Goal: Obtain resource: Download file/media

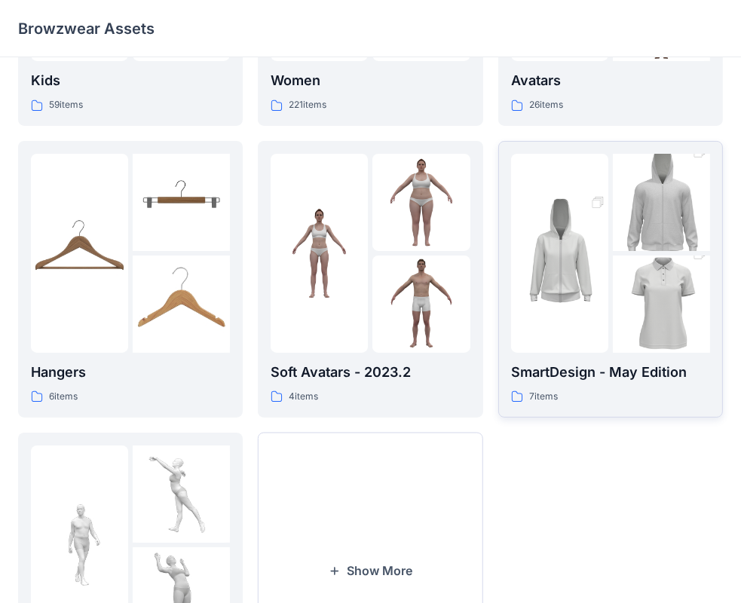
scroll to position [374, 0]
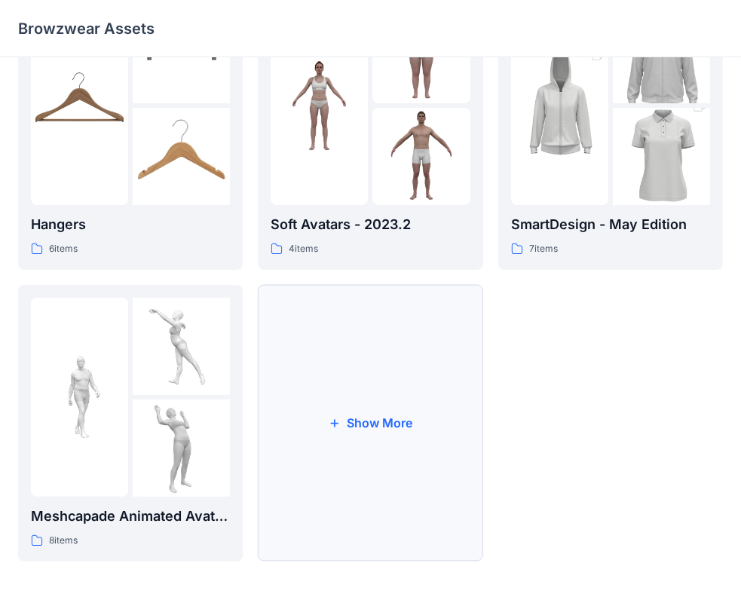
click at [409, 415] on button "Show More" at bounding box center [370, 423] width 225 height 277
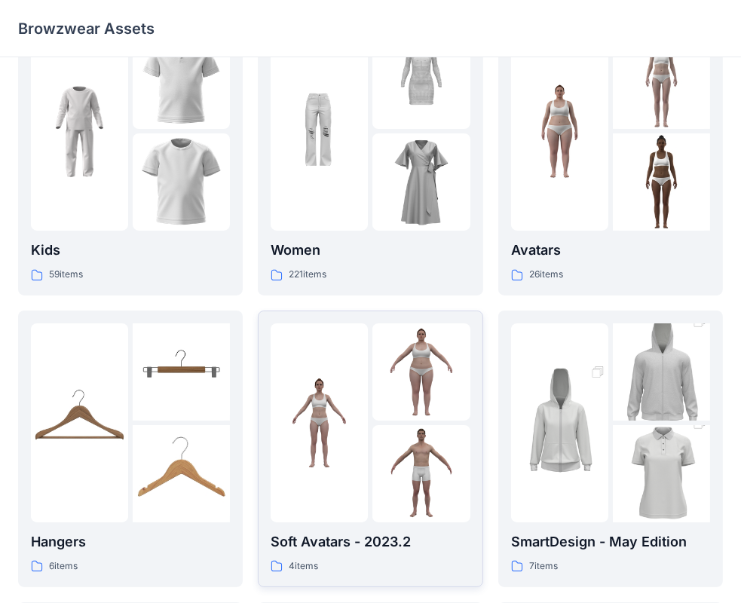
scroll to position [0, 0]
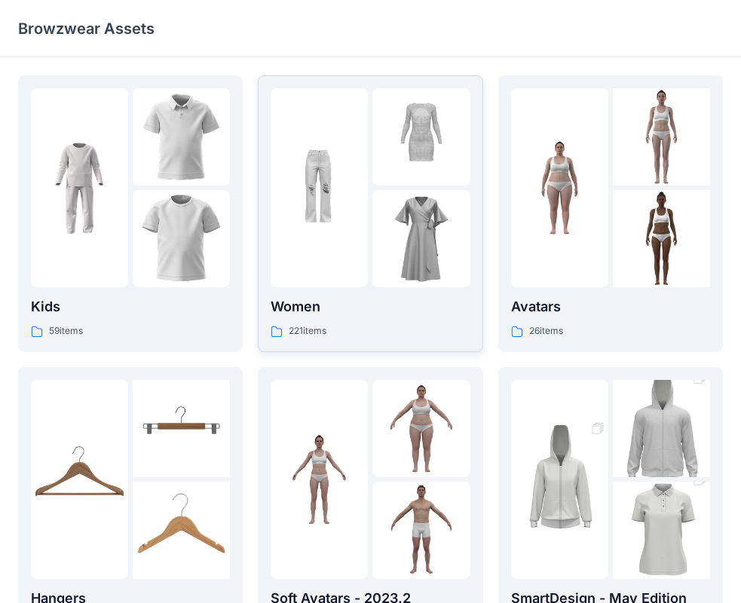
click at [376, 298] on p "Women" at bounding box center [370, 306] width 199 height 21
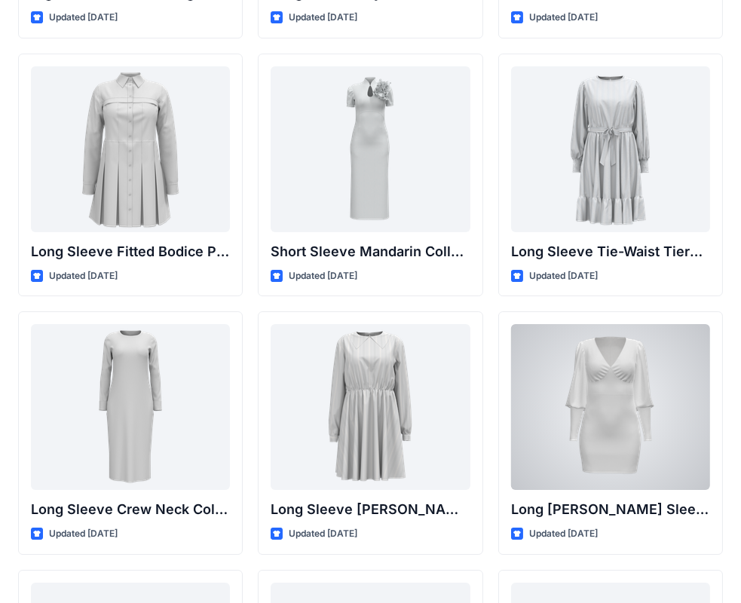
scroll to position [5948, 0]
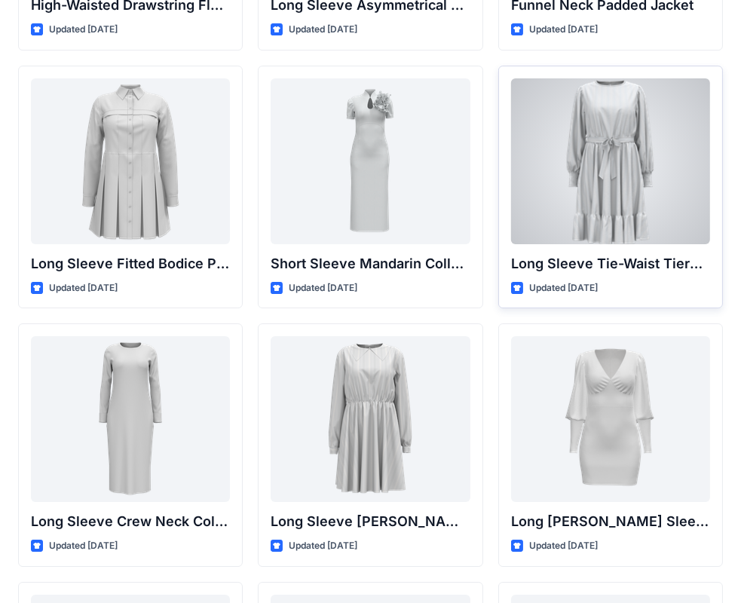
click at [601, 196] on div at bounding box center [610, 161] width 199 height 166
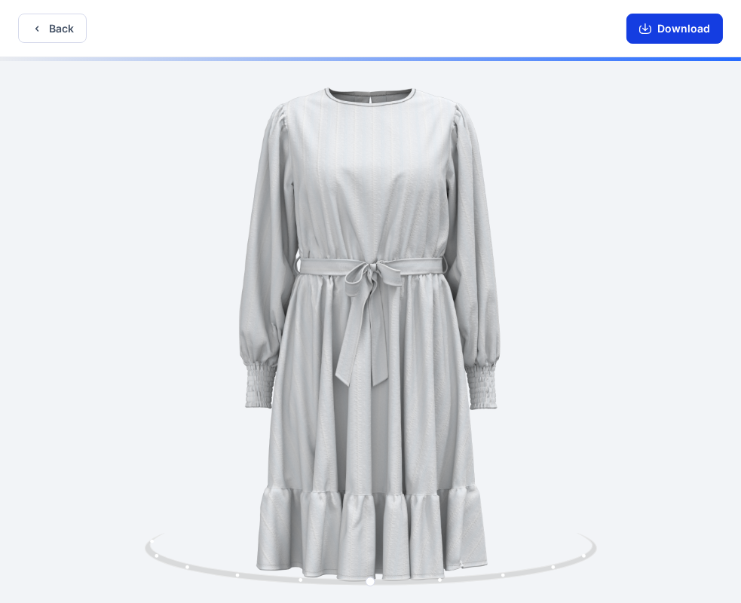
click at [676, 28] on button "Download" at bounding box center [674, 29] width 96 height 30
click at [75, 35] on button "Back" at bounding box center [52, 28] width 69 height 29
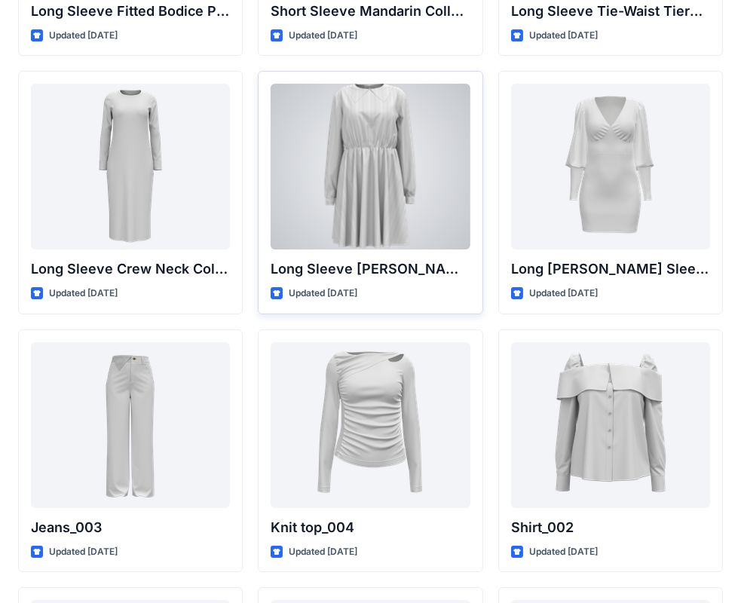
scroll to position [6249, 0]
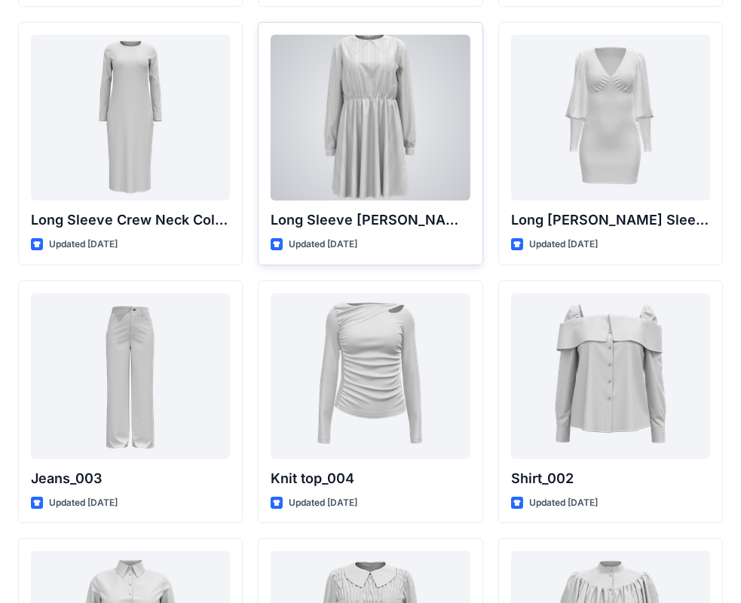
click at [437, 158] on div at bounding box center [370, 118] width 199 height 166
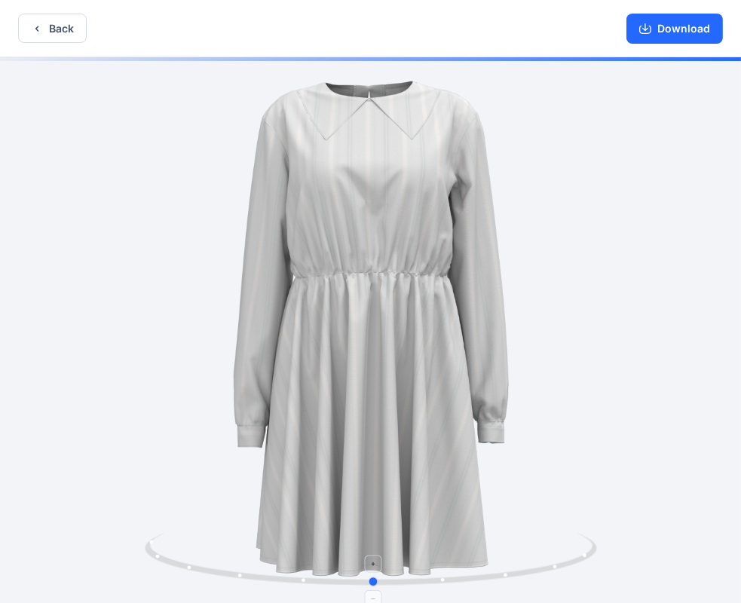
drag, startPoint x: 562, startPoint y: 551, endPoint x: 572, endPoint y: 561, distance: 13.9
click at [567, 555] on icon at bounding box center [373, 561] width 456 height 57
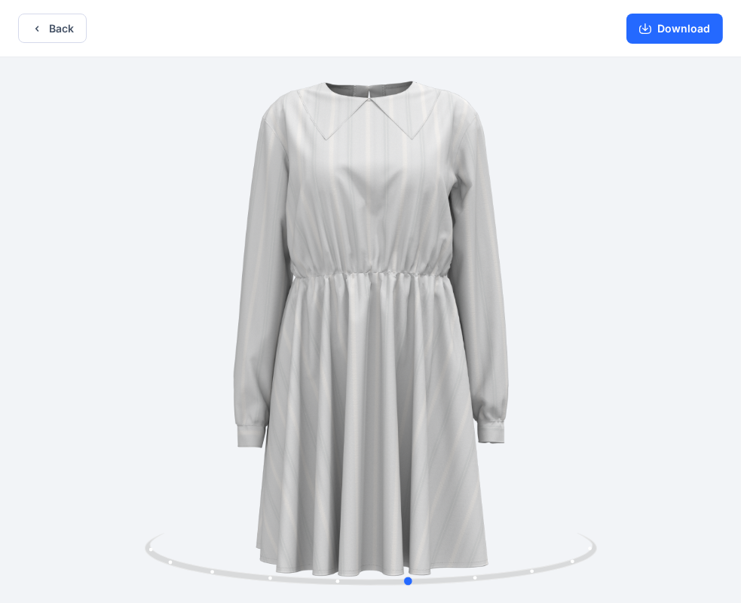
drag, startPoint x: 576, startPoint y: 563, endPoint x: 610, endPoint y: 576, distance: 37.0
click at [610, 576] on div at bounding box center [370, 331] width 741 height 549
click at [57, 34] on button "Back" at bounding box center [52, 28] width 69 height 29
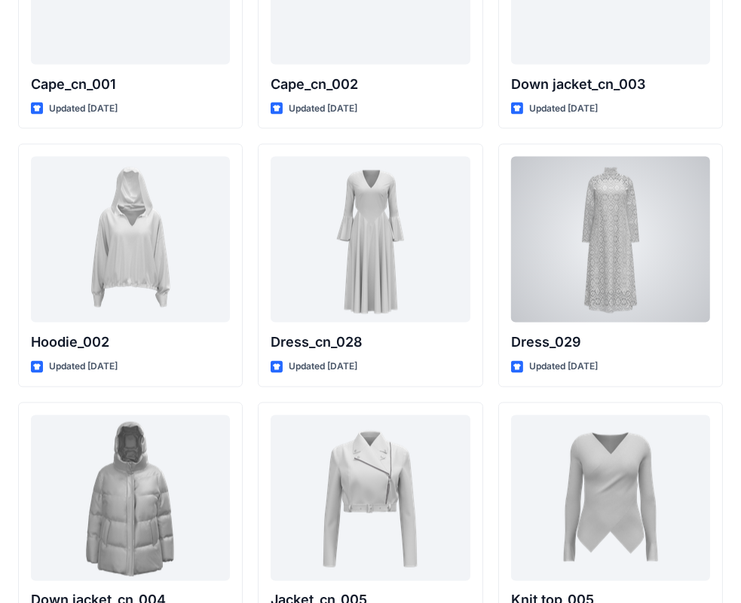
scroll to position [9496, 0]
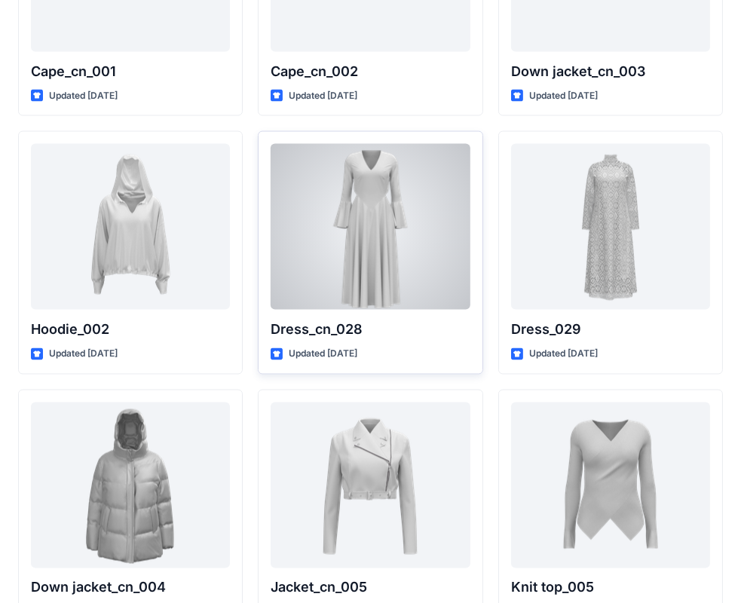
click at [363, 188] on div at bounding box center [370, 227] width 199 height 166
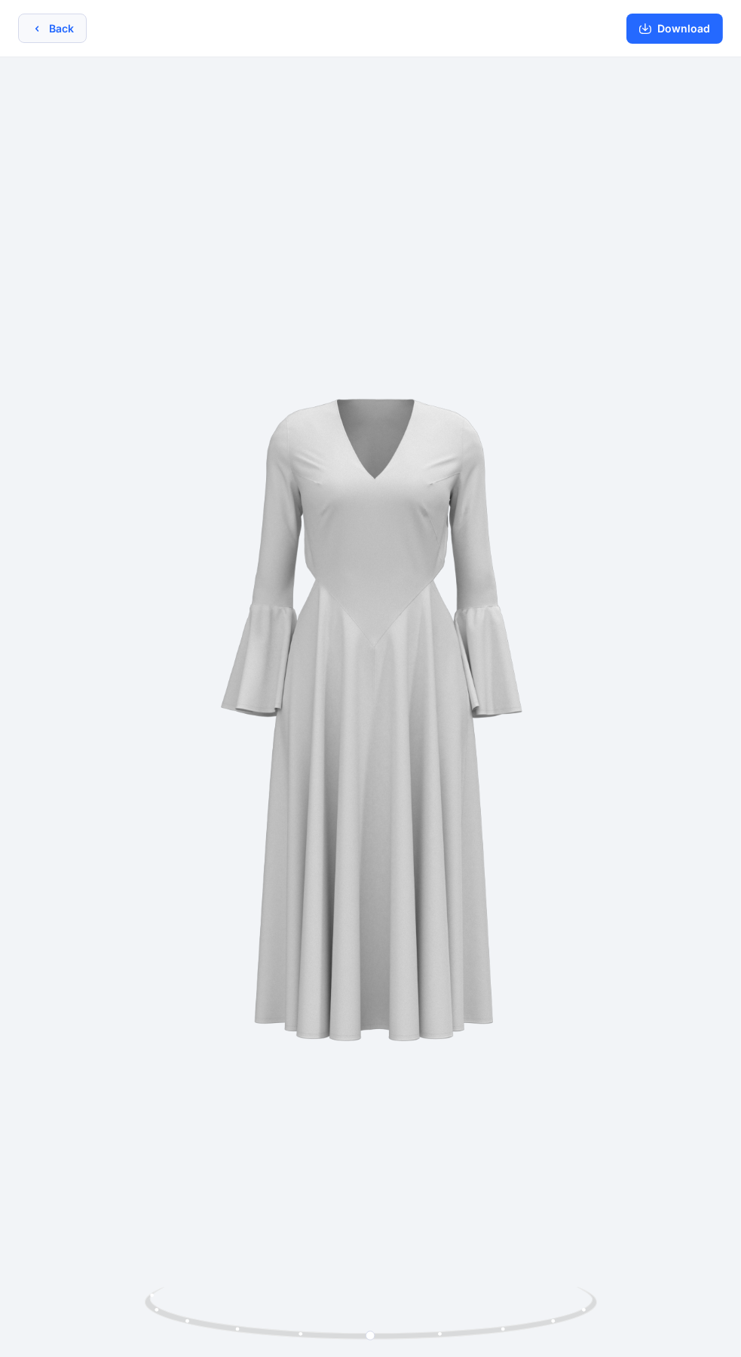
drag, startPoint x: 86, startPoint y: 40, endPoint x: 72, endPoint y: 40, distance: 14.3
click at [84, 41] on div "Back Download" at bounding box center [370, 28] width 741 height 57
click at [50, 26] on button "Back" at bounding box center [52, 28] width 69 height 29
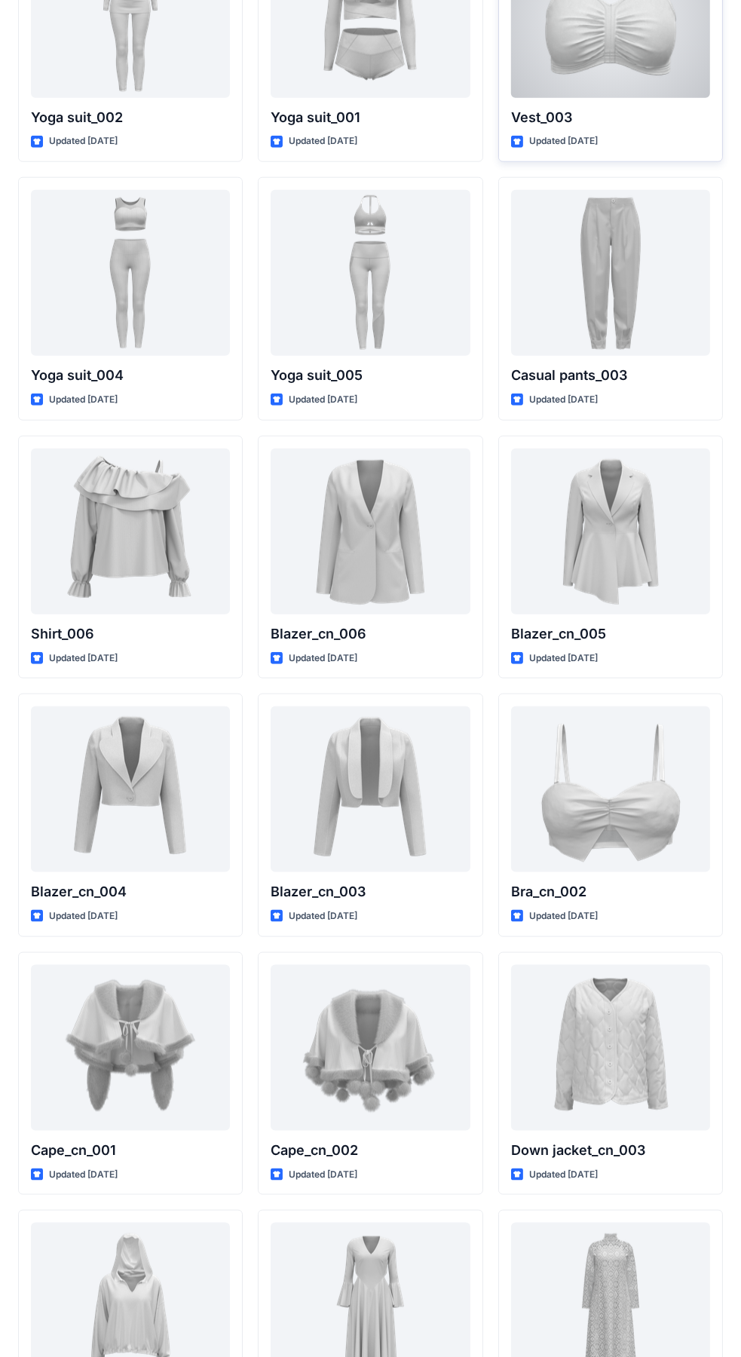
scroll to position [8267, 0]
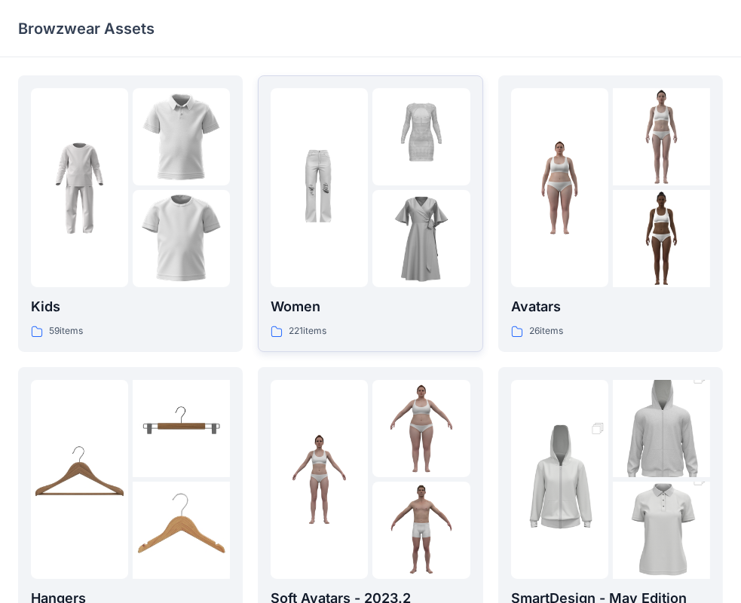
click at [335, 148] on img at bounding box center [319, 187] width 97 height 97
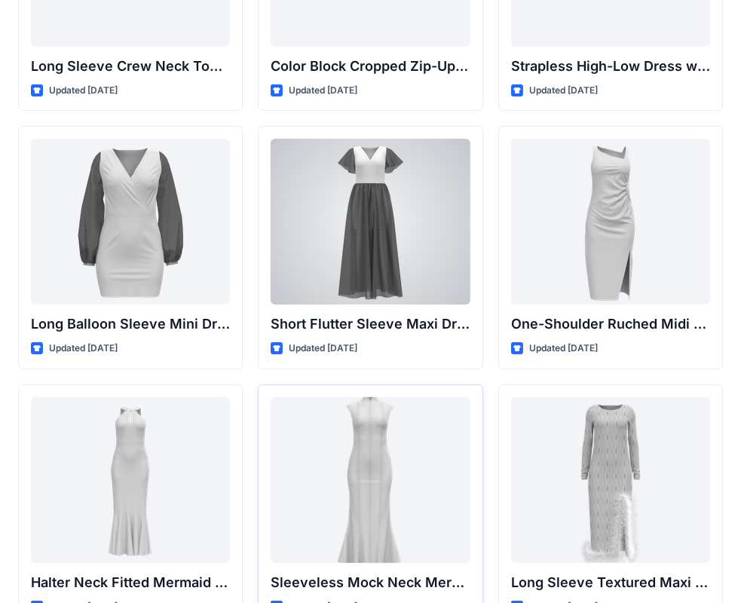
scroll to position [561, 0]
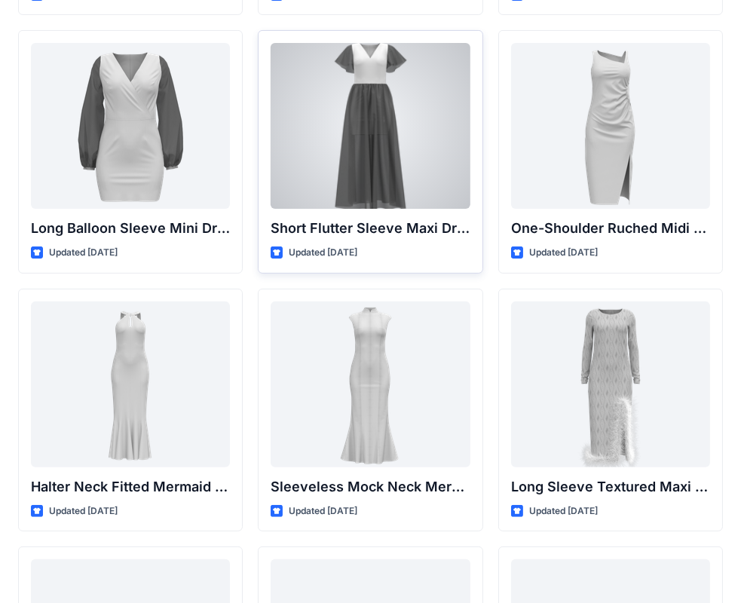
click at [407, 190] on div at bounding box center [370, 126] width 199 height 166
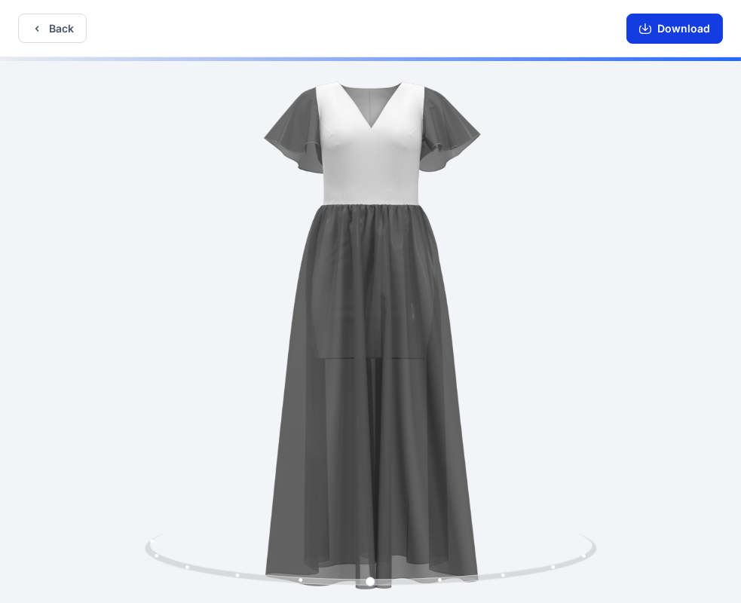
click at [648, 40] on button "Download" at bounding box center [674, 29] width 96 height 30
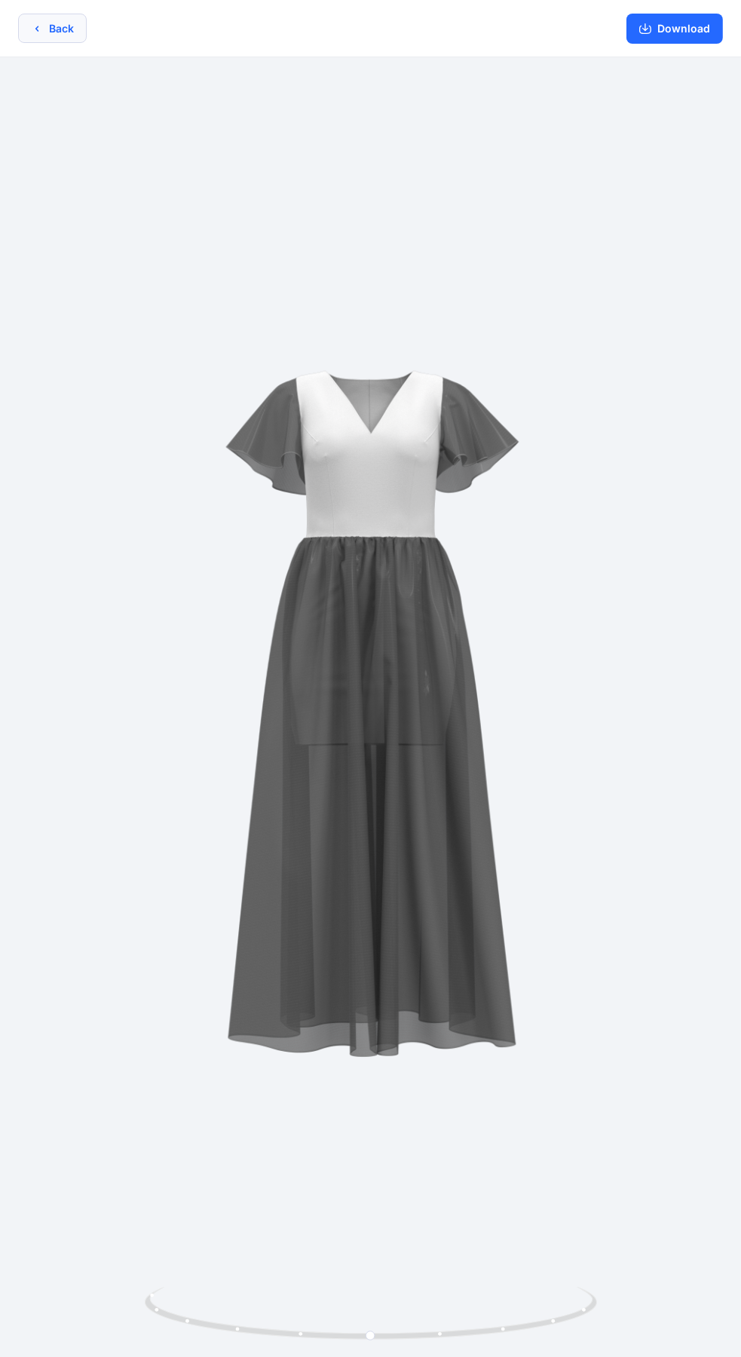
click at [62, 32] on button "Back" at bounding box center [52, 28] width 69 height 29
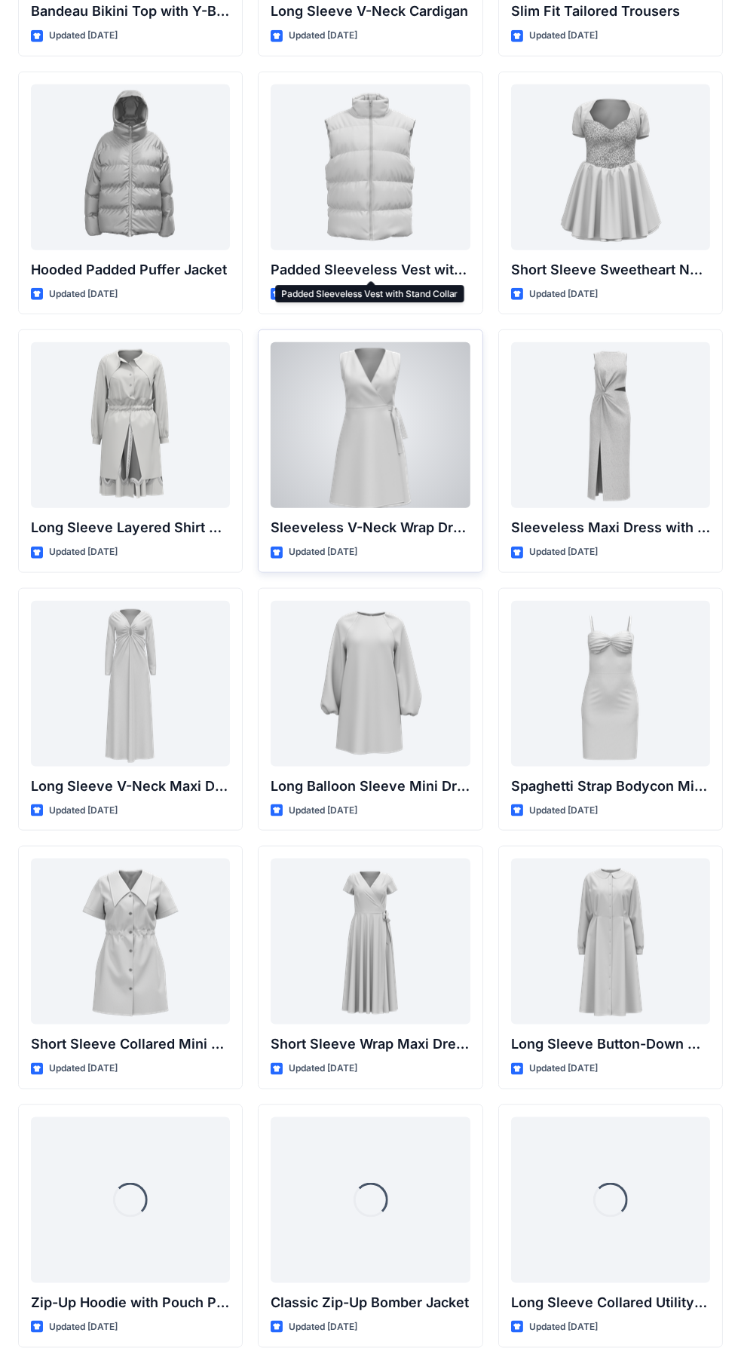
scroll to position [1872, 0]
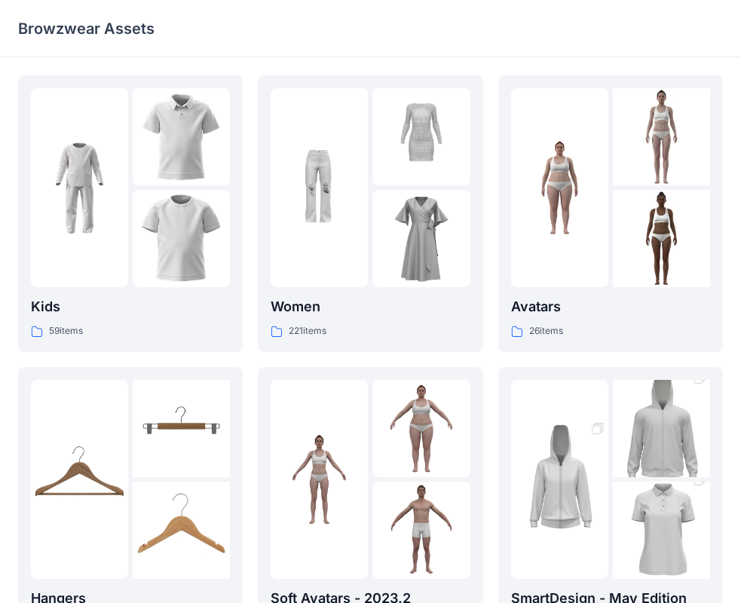
click at [375, 185] on div at bounding box center [420, 187] width 97 height 199
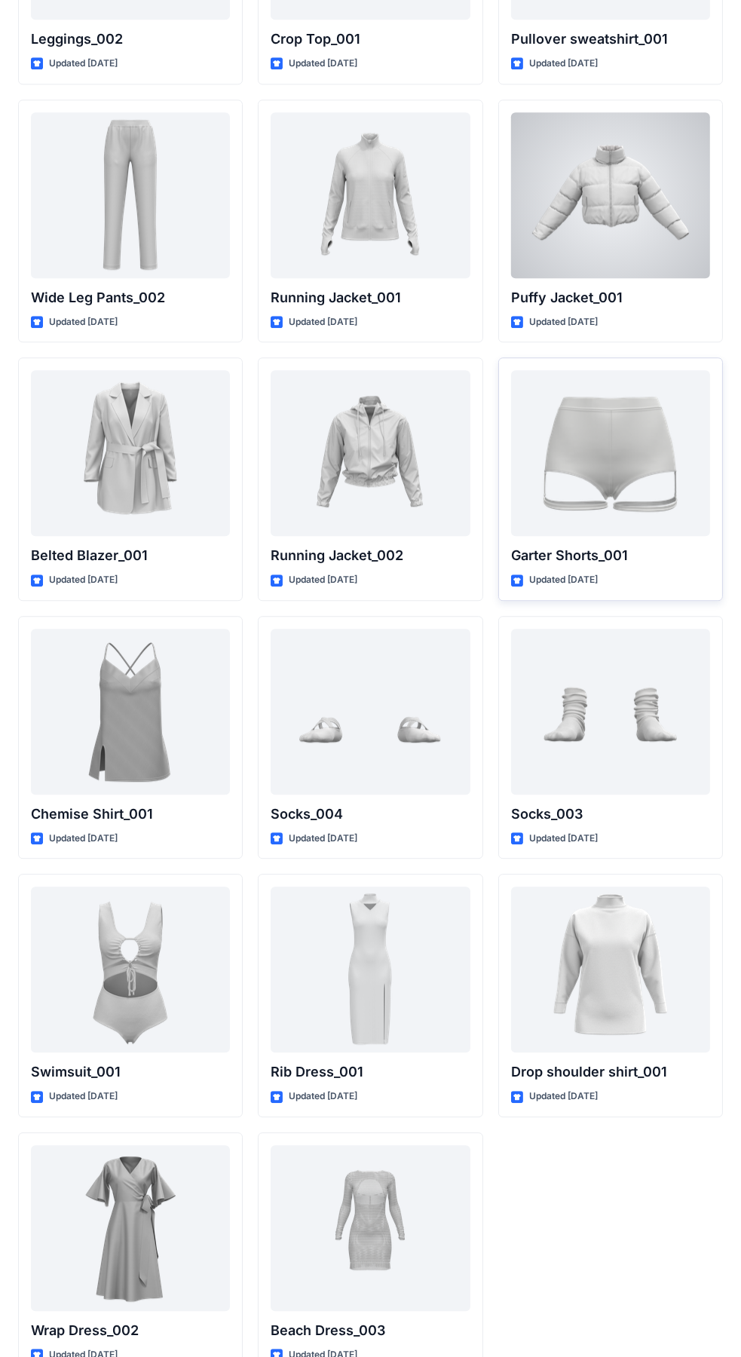
scroll to position [17814, 0]
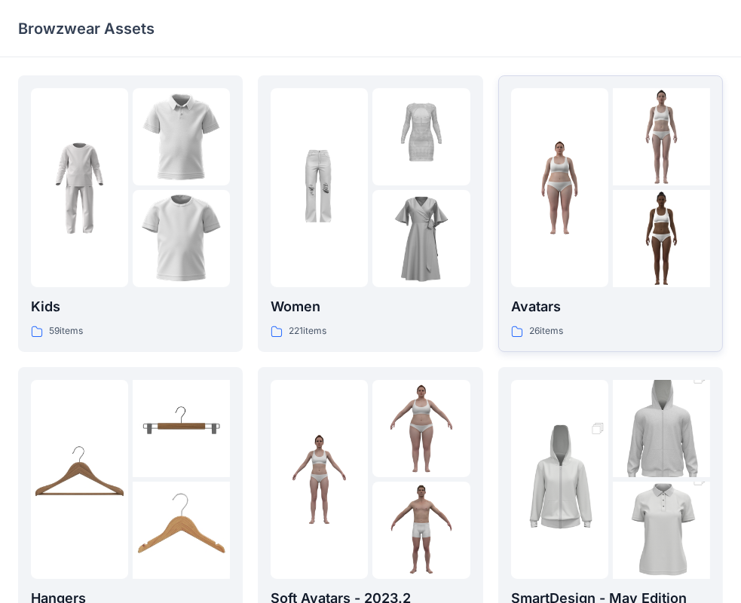
click at [573, 280] on div at bounding box center [559, 187] width 97 height 199
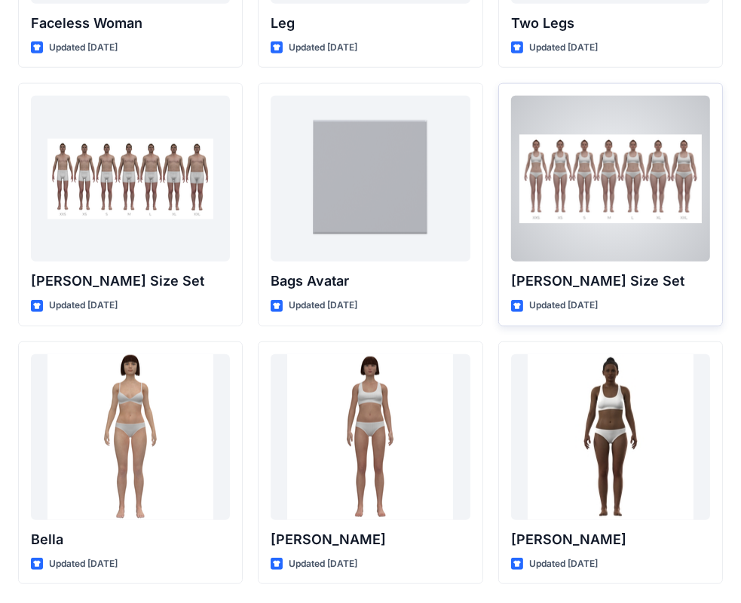
scroll to position [1593, 0]
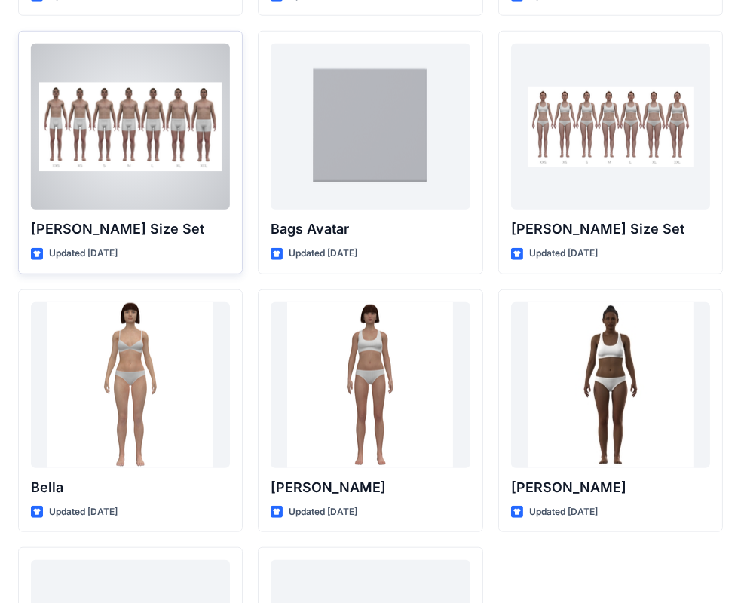
click at [137, 143] on div at bounding box center [130, 127] width 199 height 166
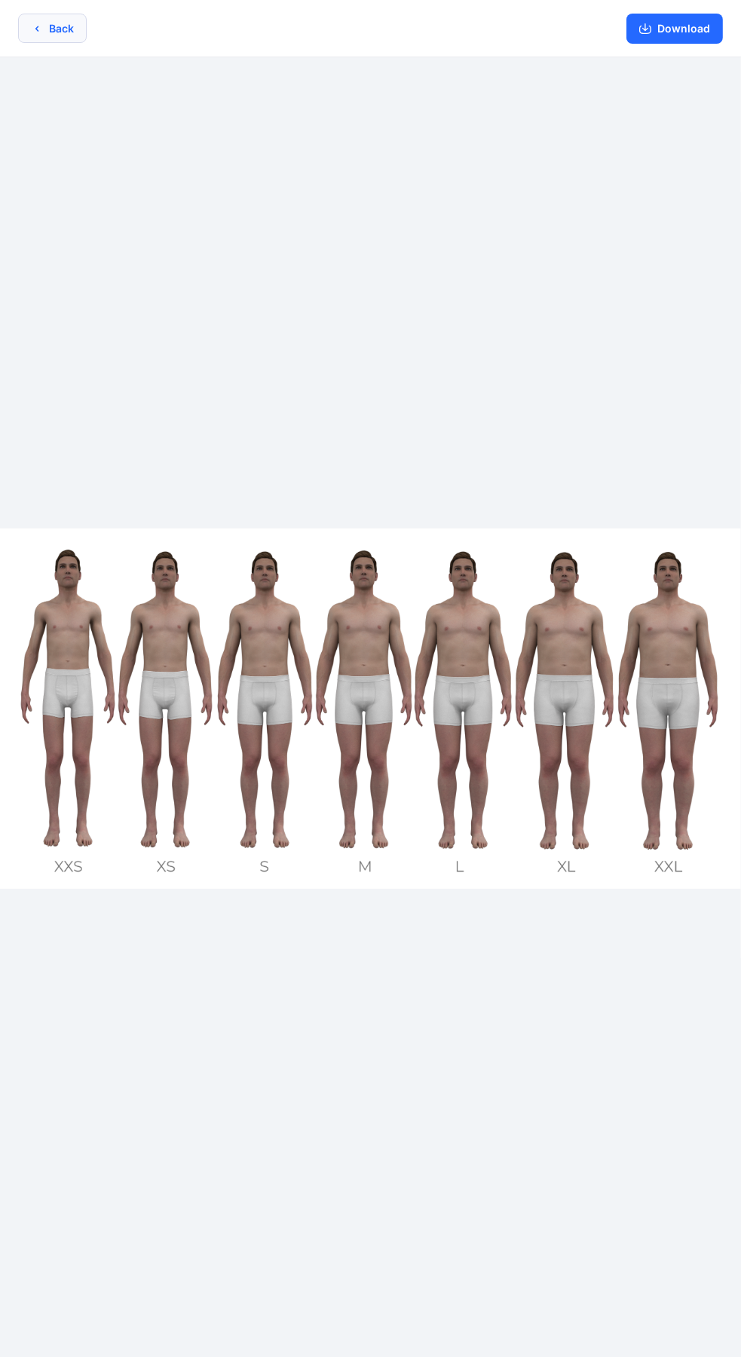
click at [62, 39] on button "Back" at bounding box center [52, 28] width 69 height 29
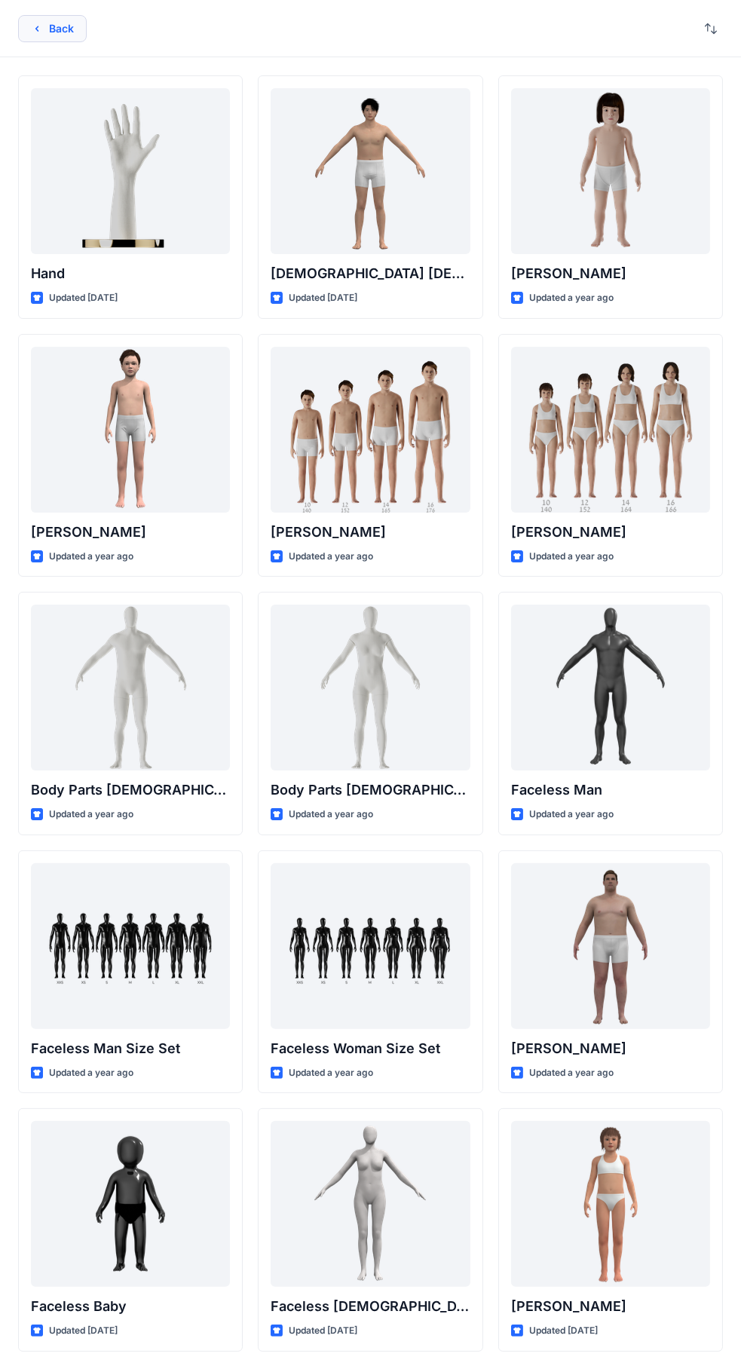
click at [70, 36] on button "Back" at bounding box center [52, 28] width 69 height 27
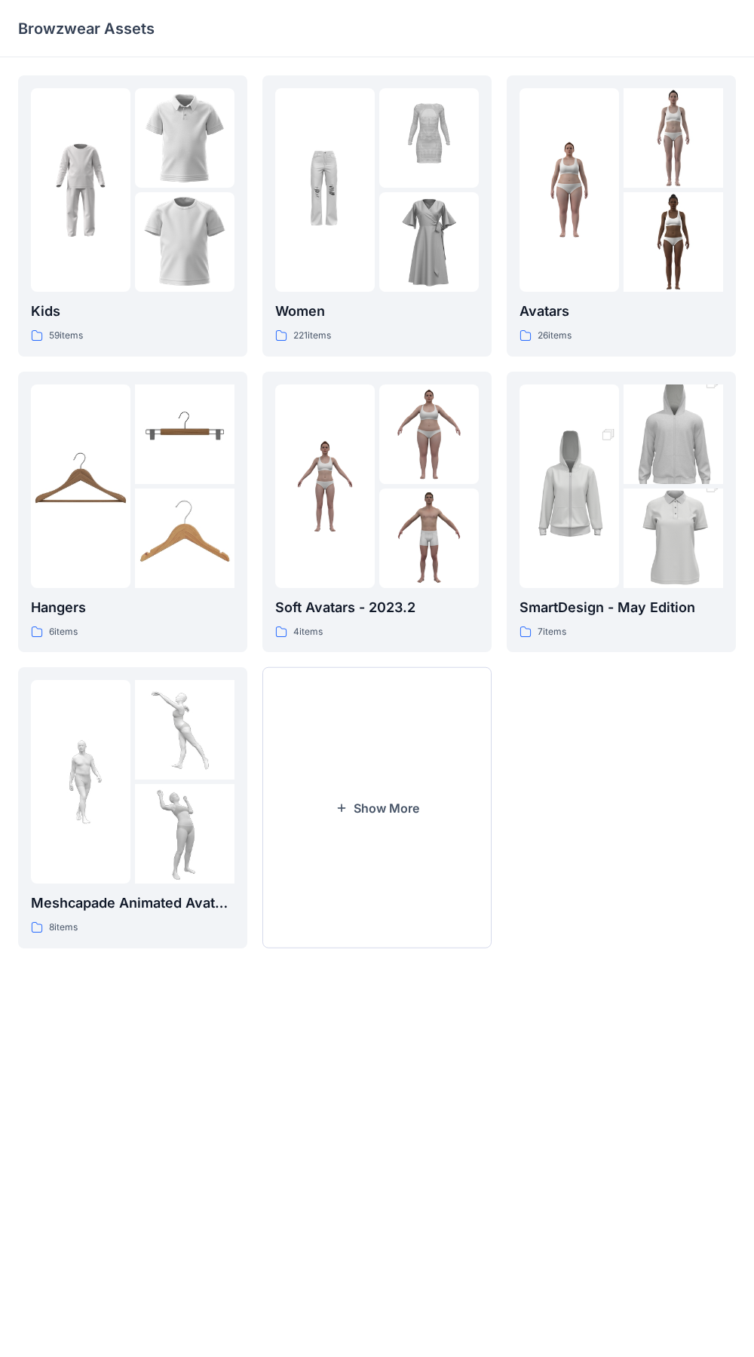
click at [377, 368] on div "Women 221 items Soft Avatars - 2023.2 4 items Show More" at bounding box center [376, 511] width 229 height 873
click at [506, 343] on link "Avatars 26 items" at bounding box center [620, 215] width 229 height 281
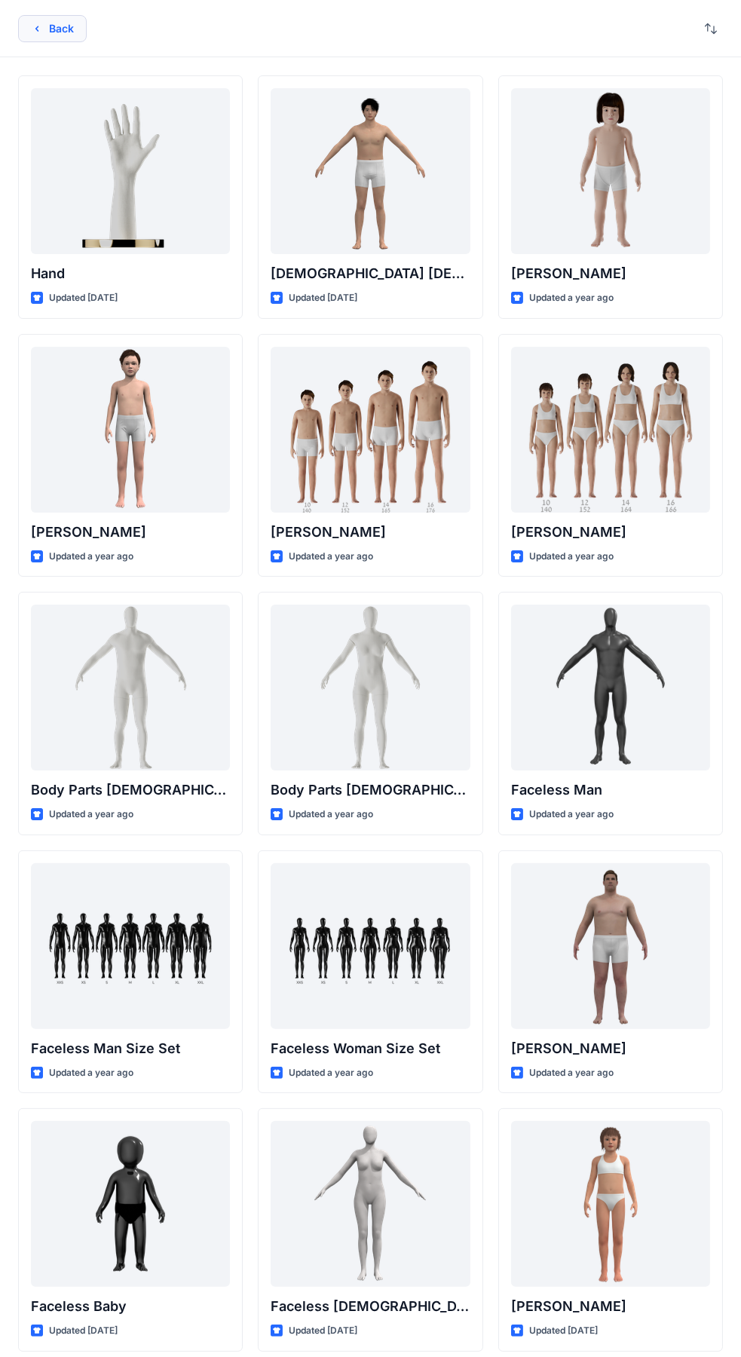
click at [54, 30] on button "Back" at bounding box center [52, 28] width 69 height 27
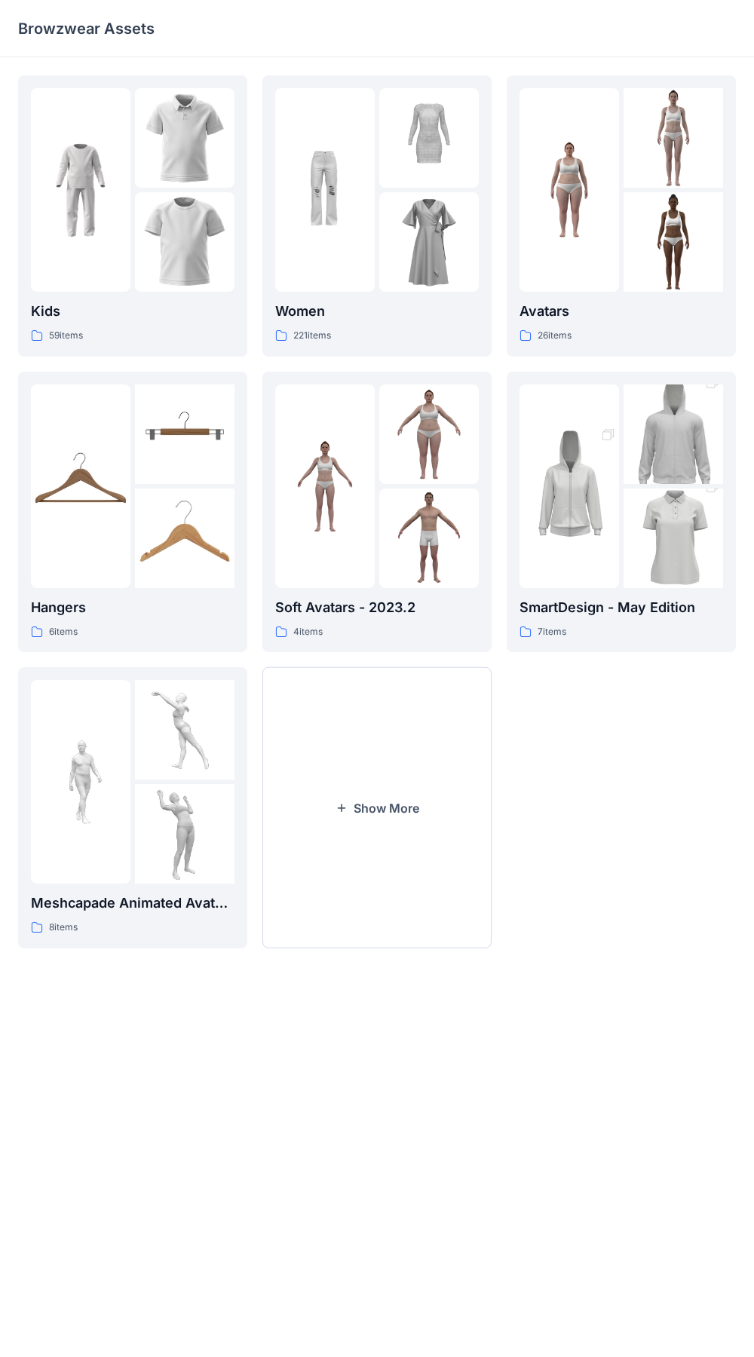
click at [249, 360] on div "Kids 59 items Hangers 6 items Meshcapade Animated Avatars 8 items Women 221 ite…" at bounding box center [376, 511] width 717 height 873
click at [405, 210] on img at bounding box center [428, 241] width 99 height 99
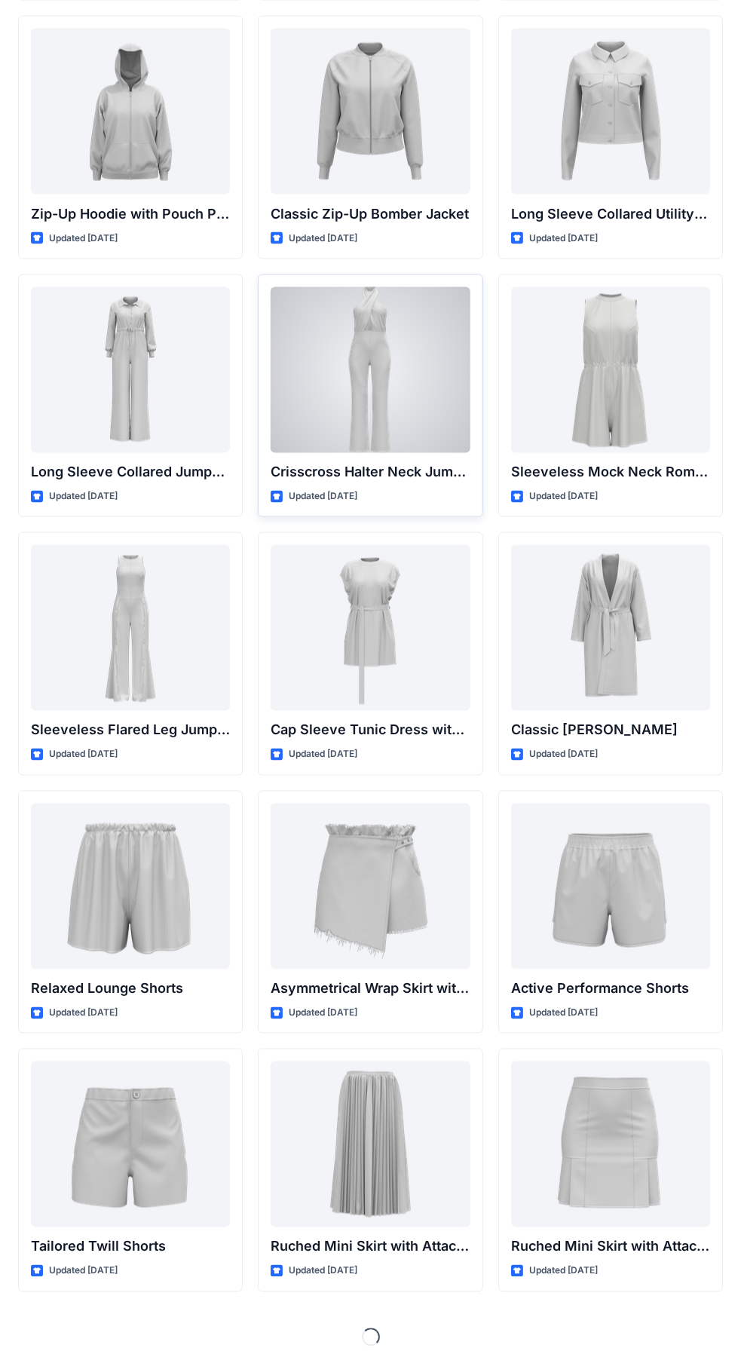
scroll to position [2904, 0]
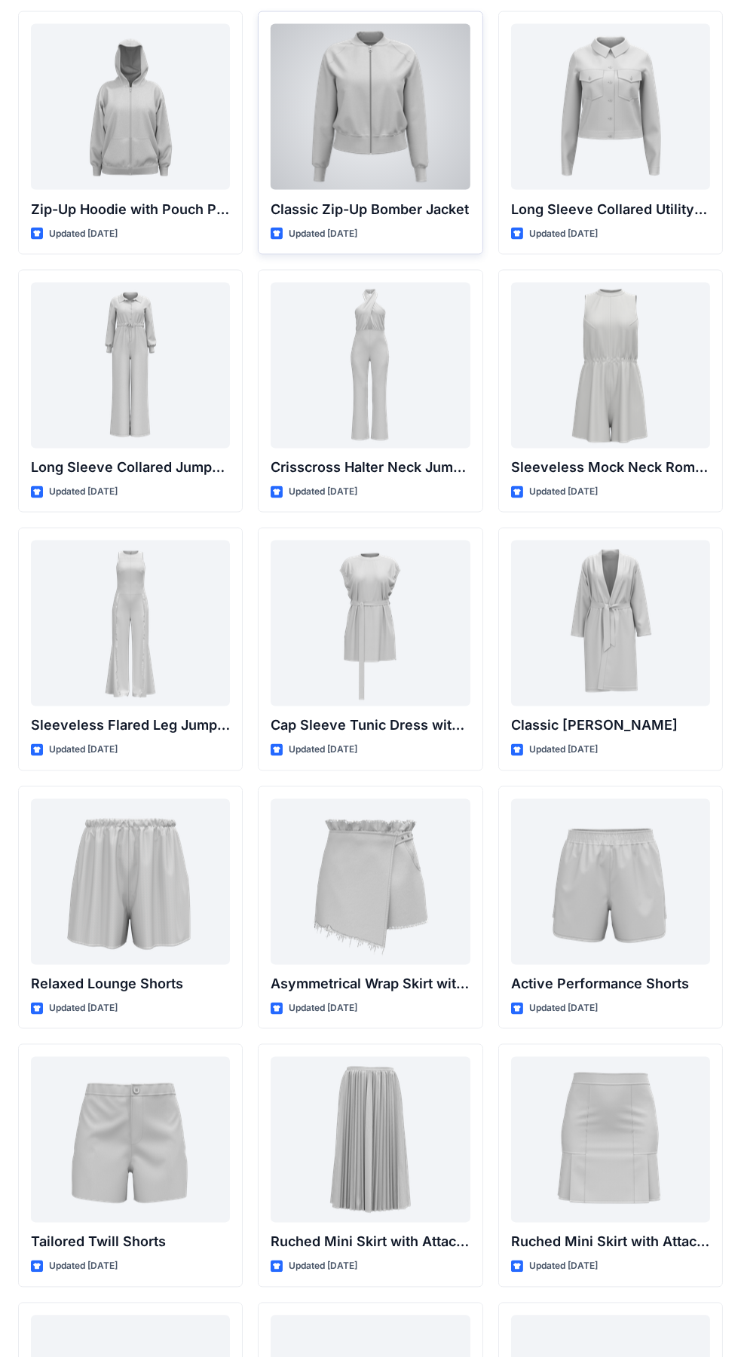
click at [431, 163] on div at bounding box center [370, 107] width 199 height 166
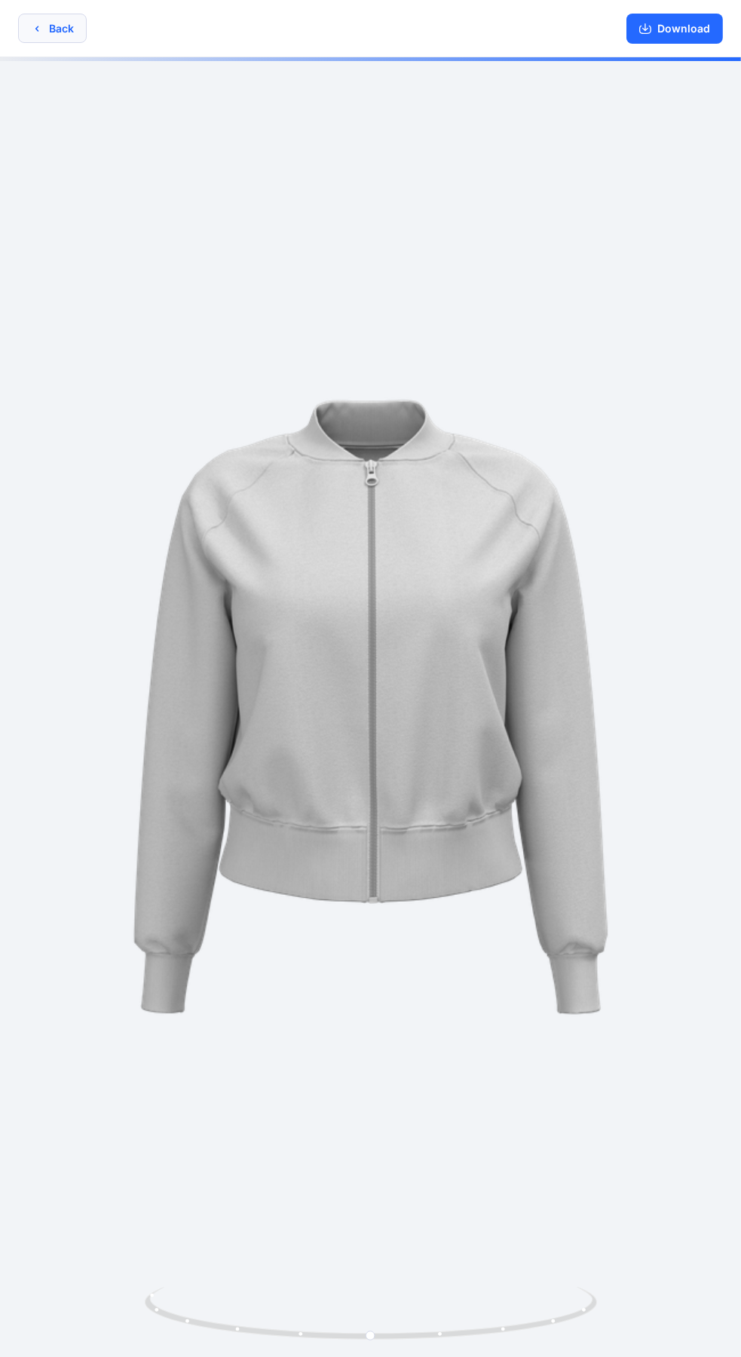
click at [65, 33] on button "Back" at bounding box center [52, 28] width 69 height 29
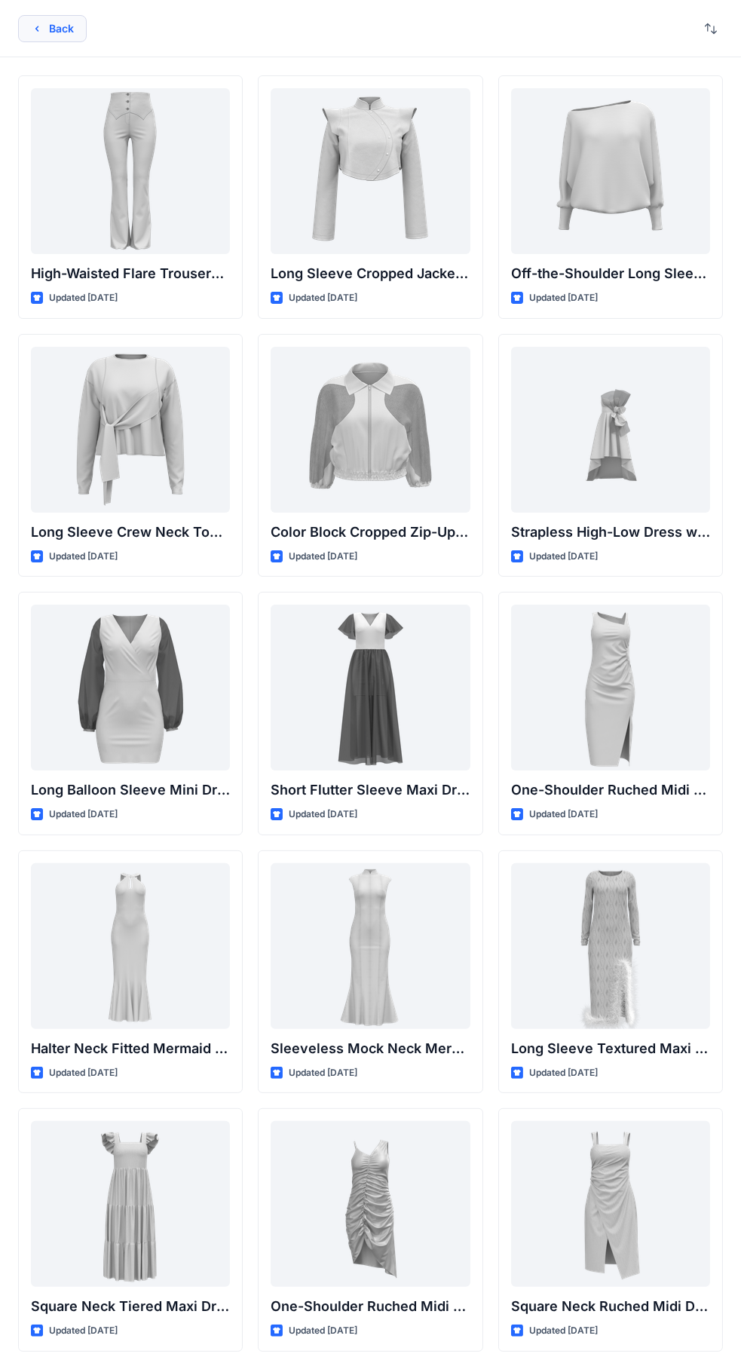
click at [46, 25] on button "Back" at bounding box center [52, 28] width 69 height 27
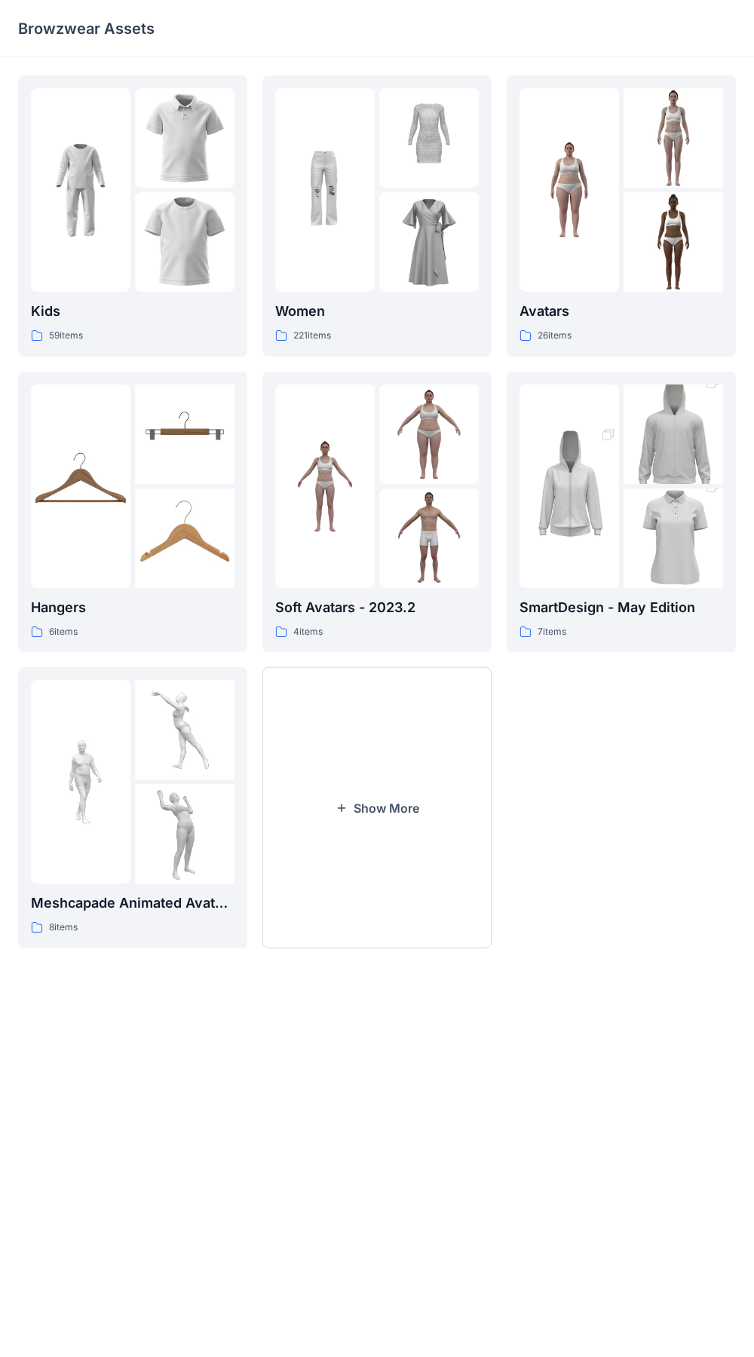
click at [453, 368] on div "Women 221 items Soft Avatars - 2023.2 4 items Show More" at bounding box center [376, 511] width 229 height 873
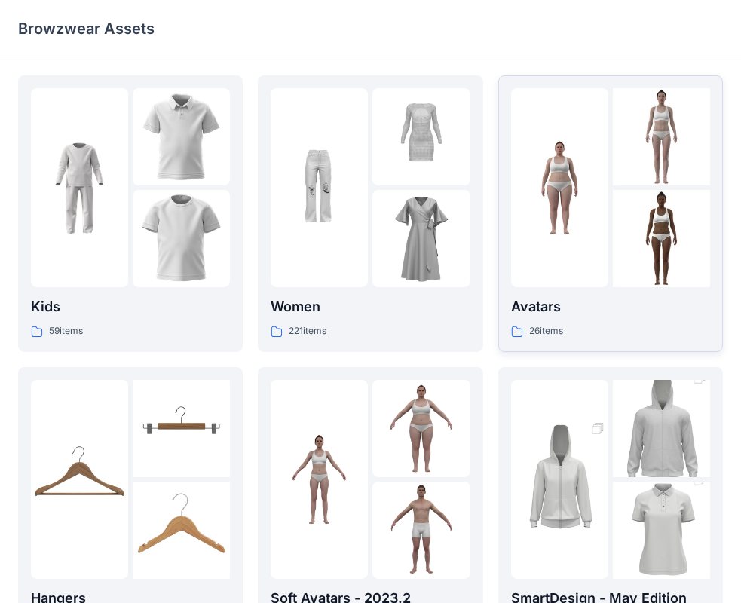
click at [588, 194] on img at bounding box center [559, 187] width 97 height 97
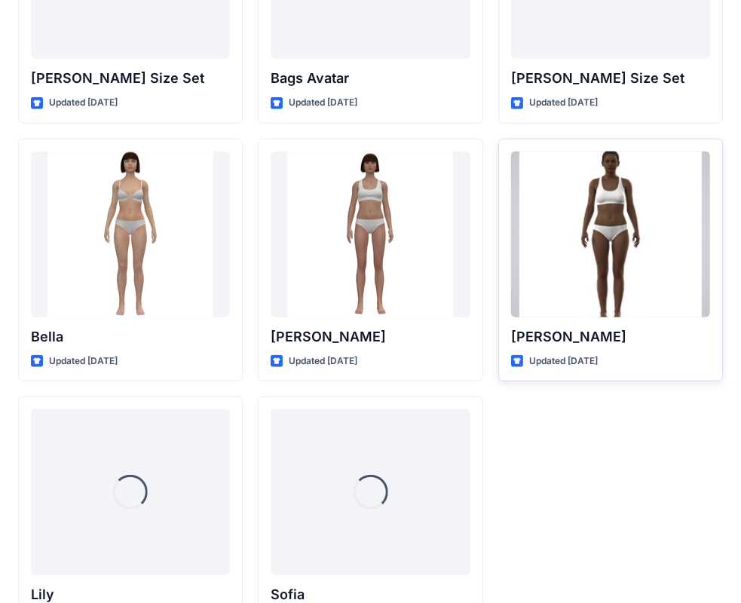
scroll to position [1593, 0]
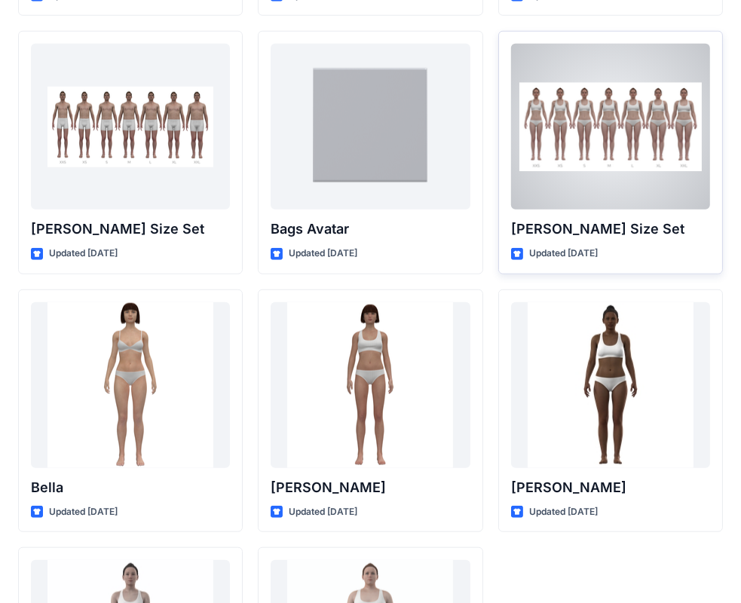
click at [608, 161] on div at bounding box center [610, 127] width 199 height 166
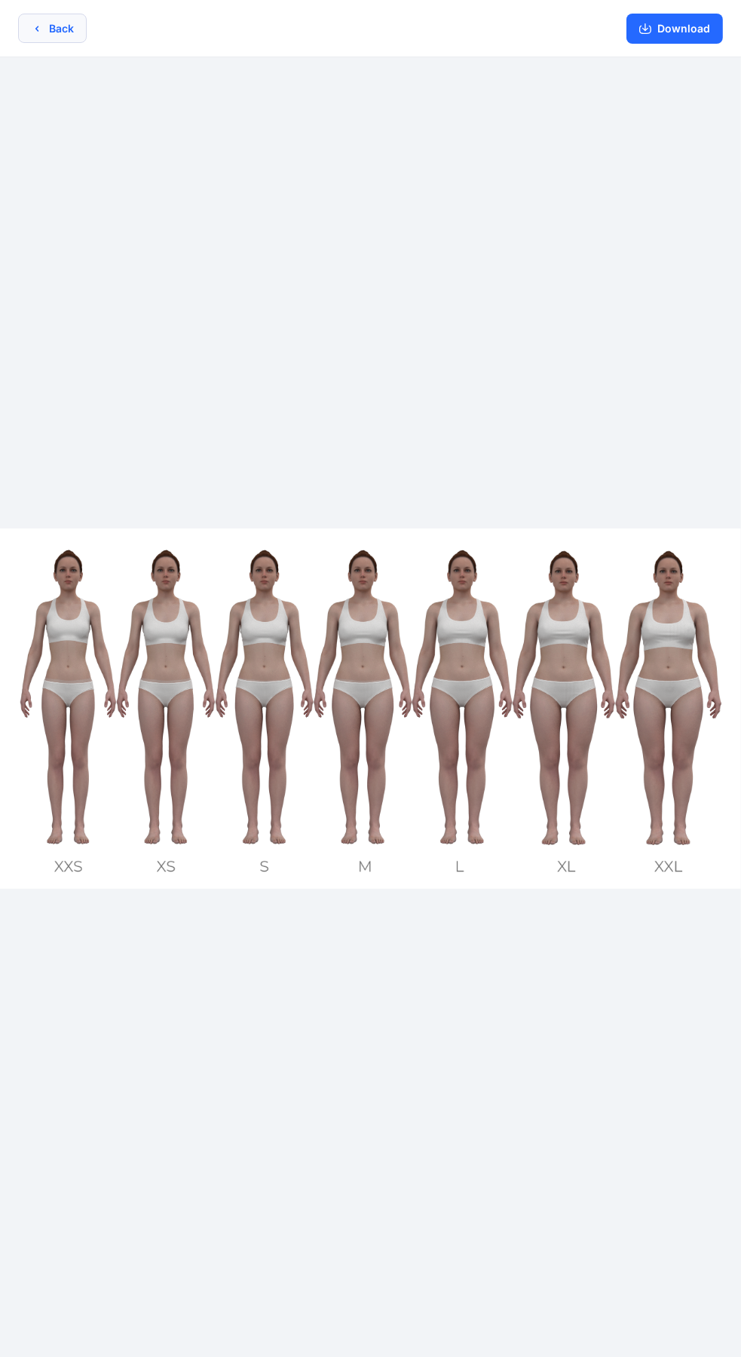
click at [46, 35] on button "Back" at bounding box center [52, 28] width 69 height 29
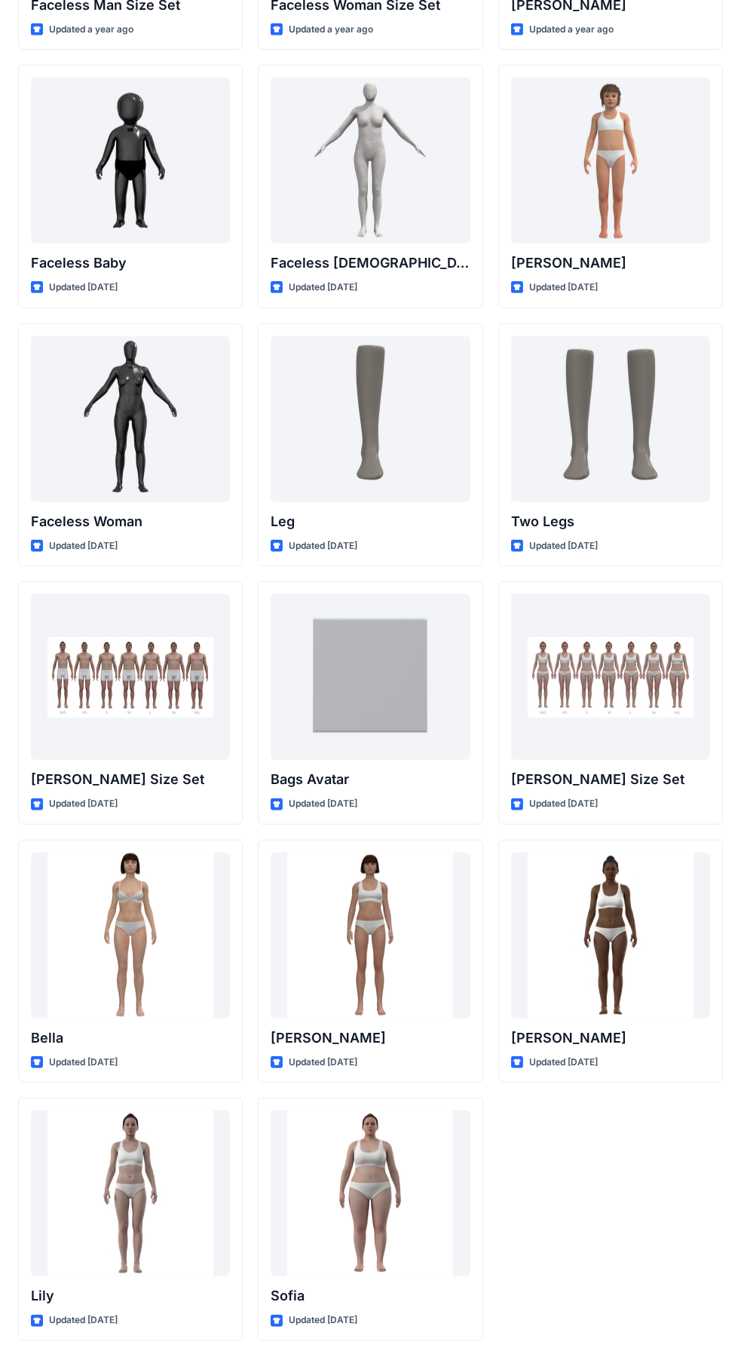
scroll to position [440, 0]
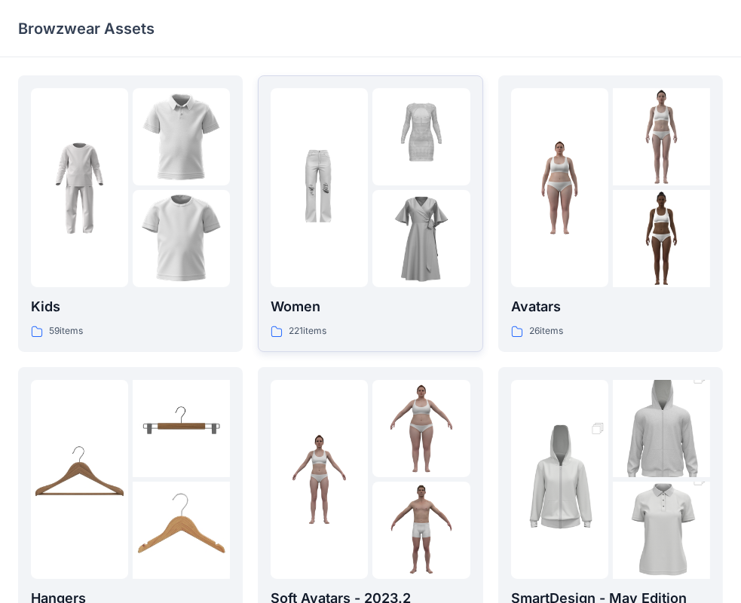
click at [414, 216] on img at bounding box center [420, 238] width 97 height 97
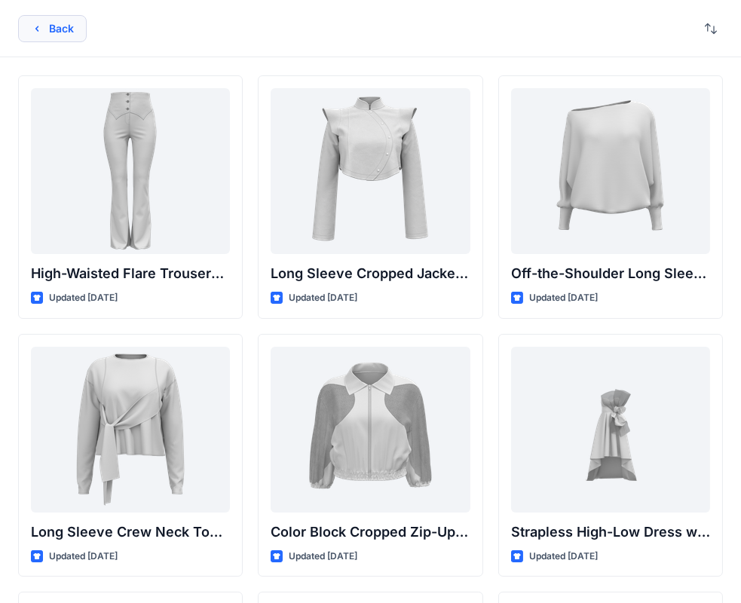
click at [60, 33] on button "Back" at bounding box center [52, 28] width 69 height 27
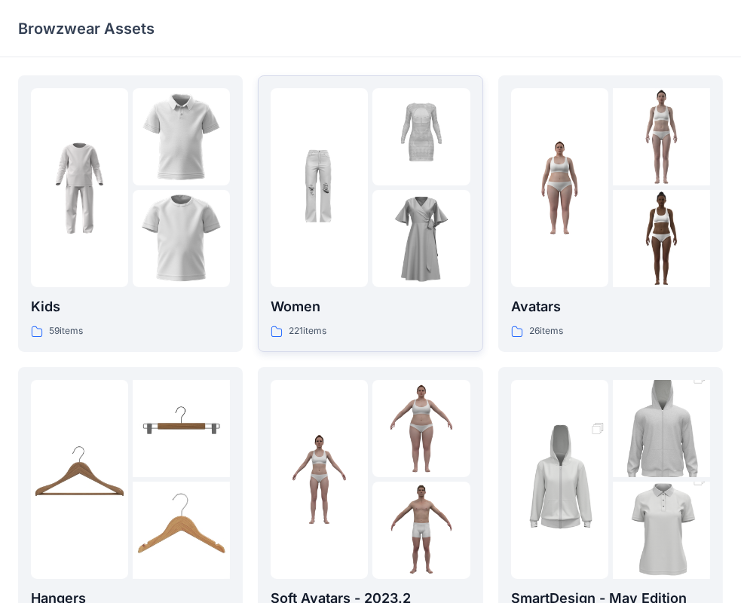
click at [371, 243] on div at bounding box center [370, 187] width 199 height 199
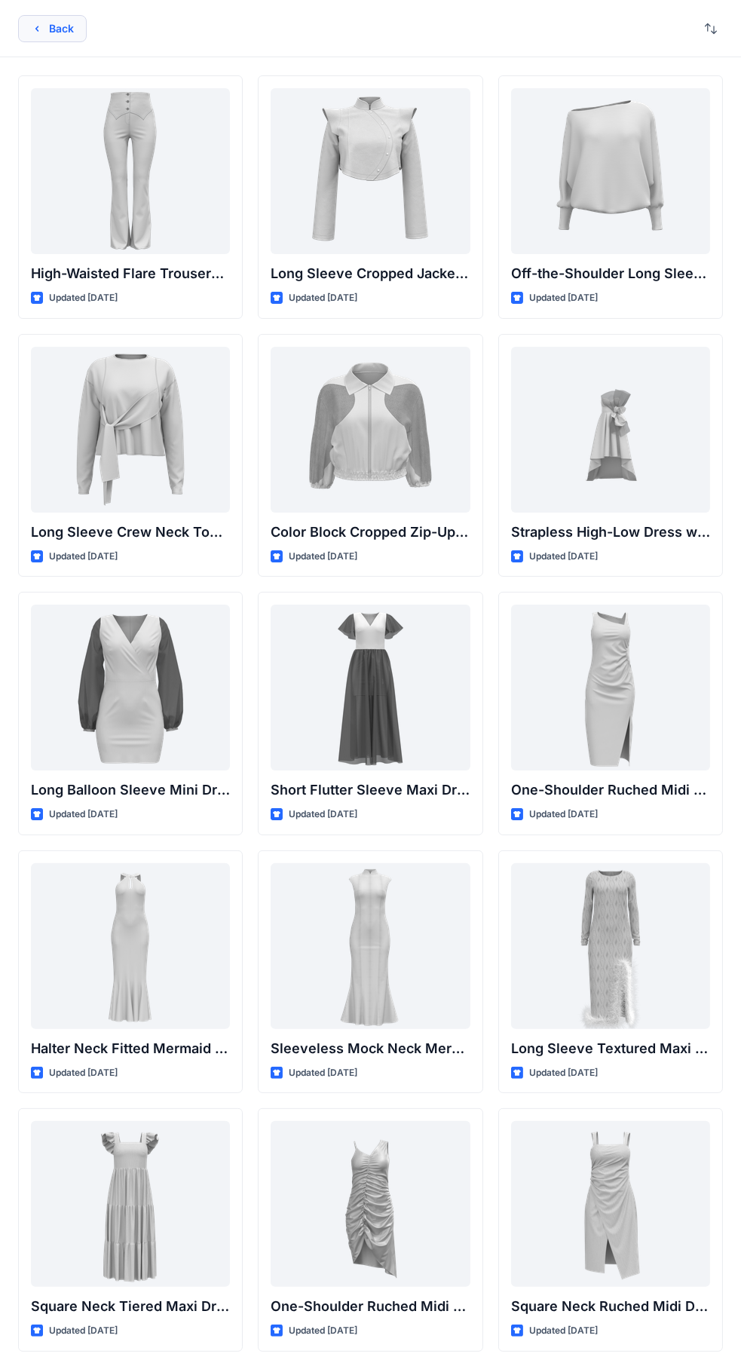
click at [46, 26] on button "Back" at bounding box center [52, 28] width 69 height 27
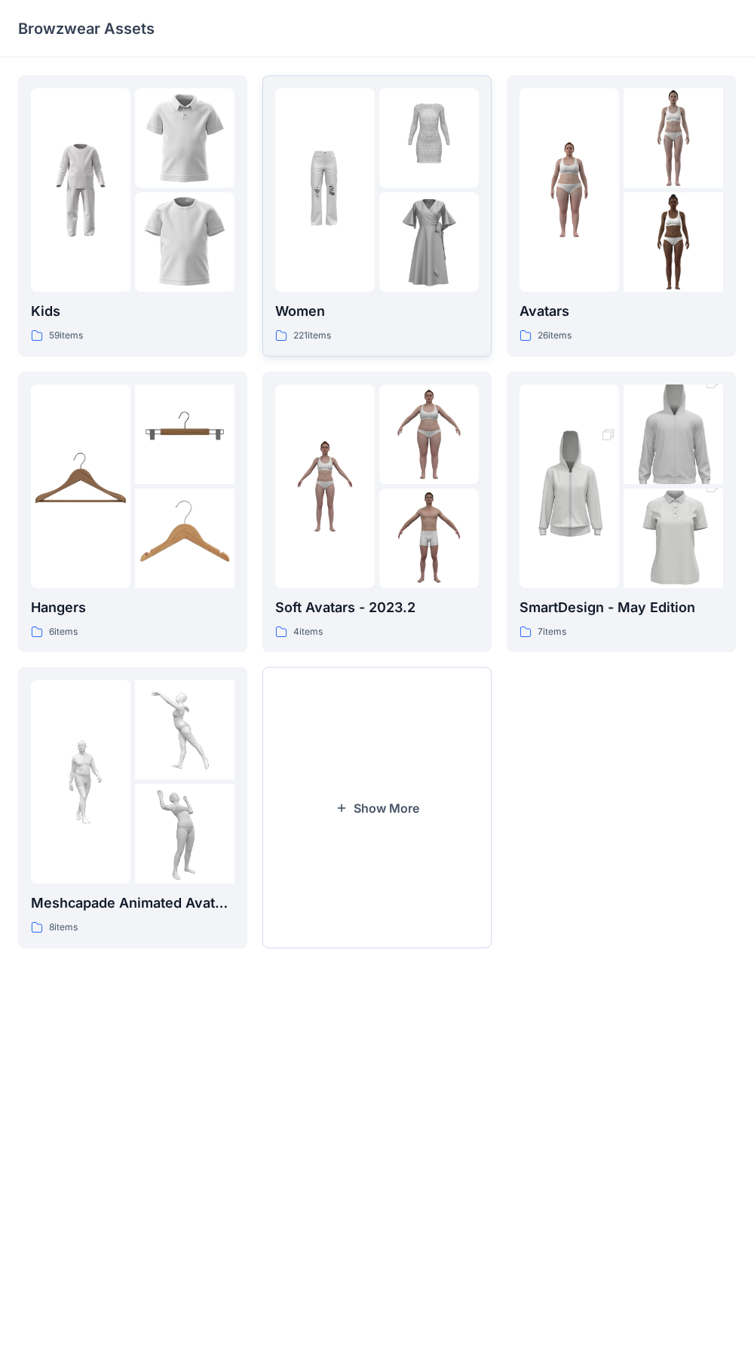
click at [299, 252] on div at bounding box center [324, 189] width 99 height 203
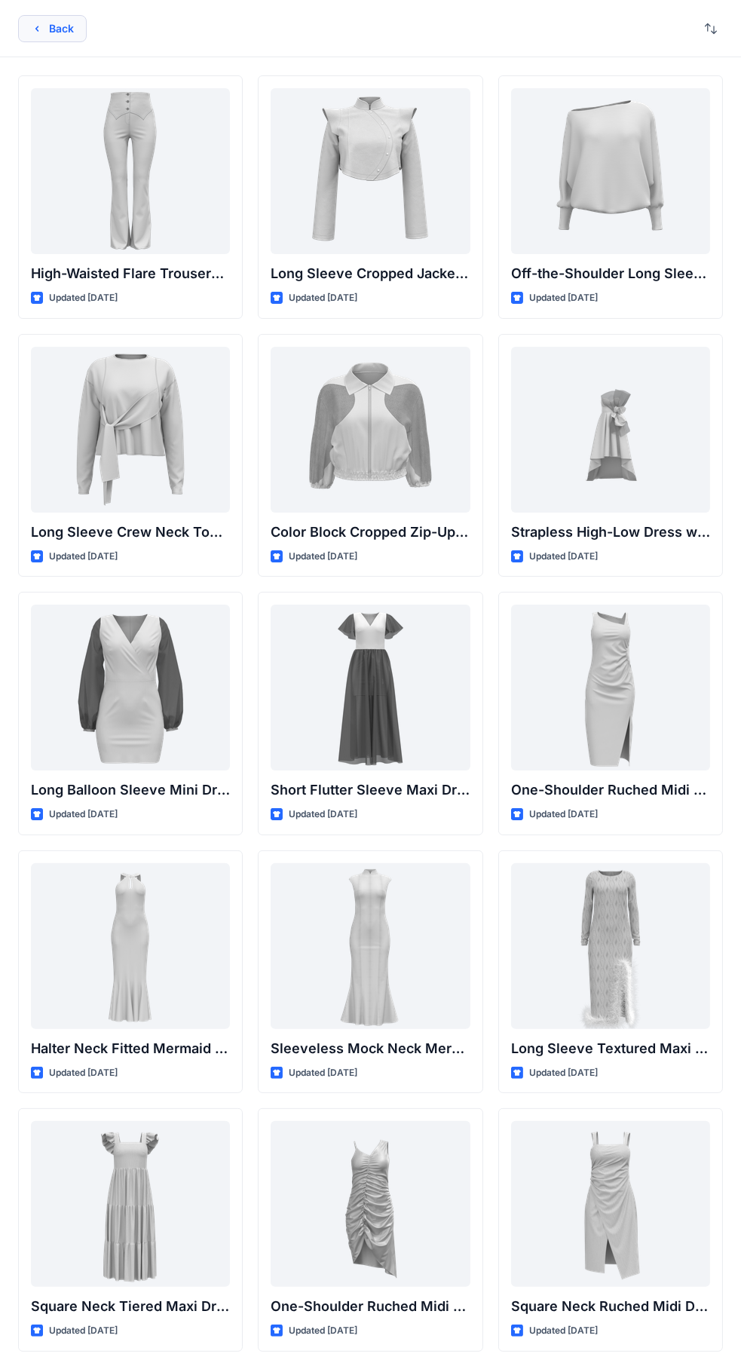
click at [51, 31] on button "Back" at bounding box center [52, 28] width 69 height 27
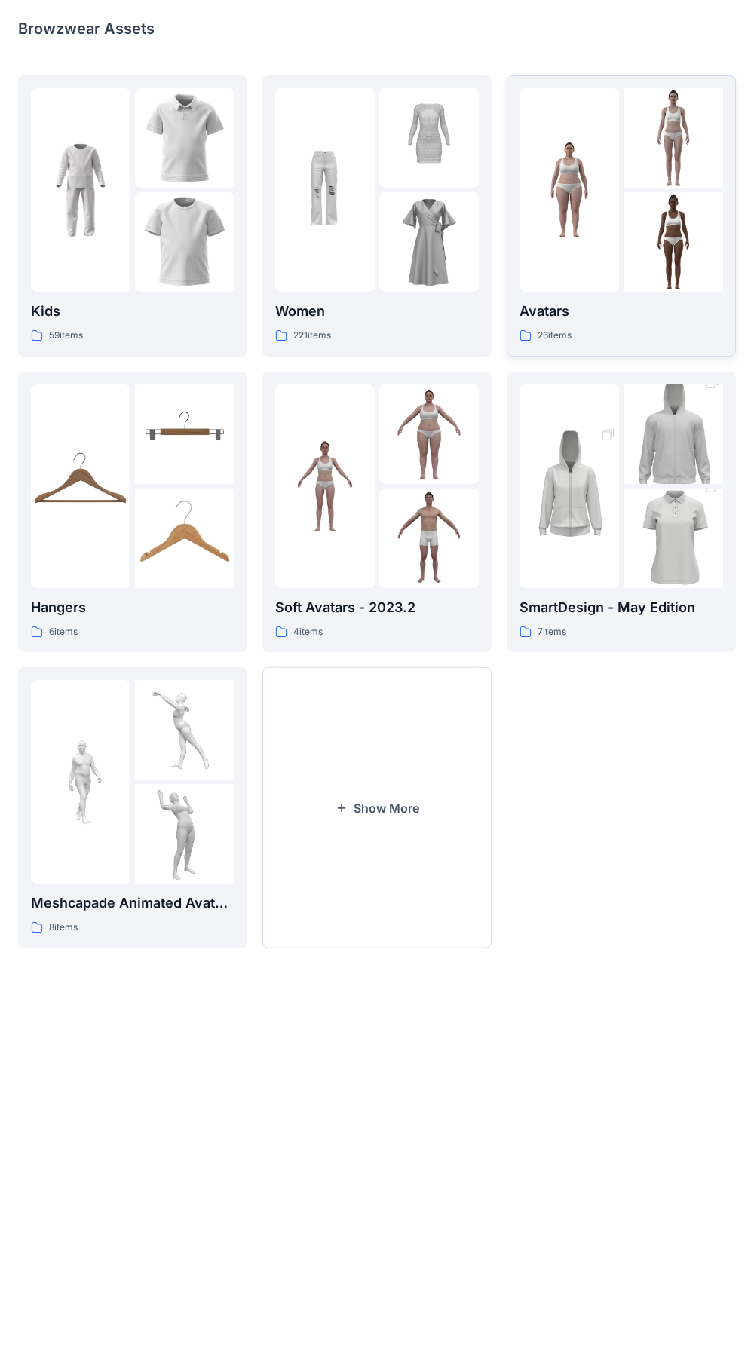
click at [561, 247] on div at bounding box center [568, 189] width 99 height 203
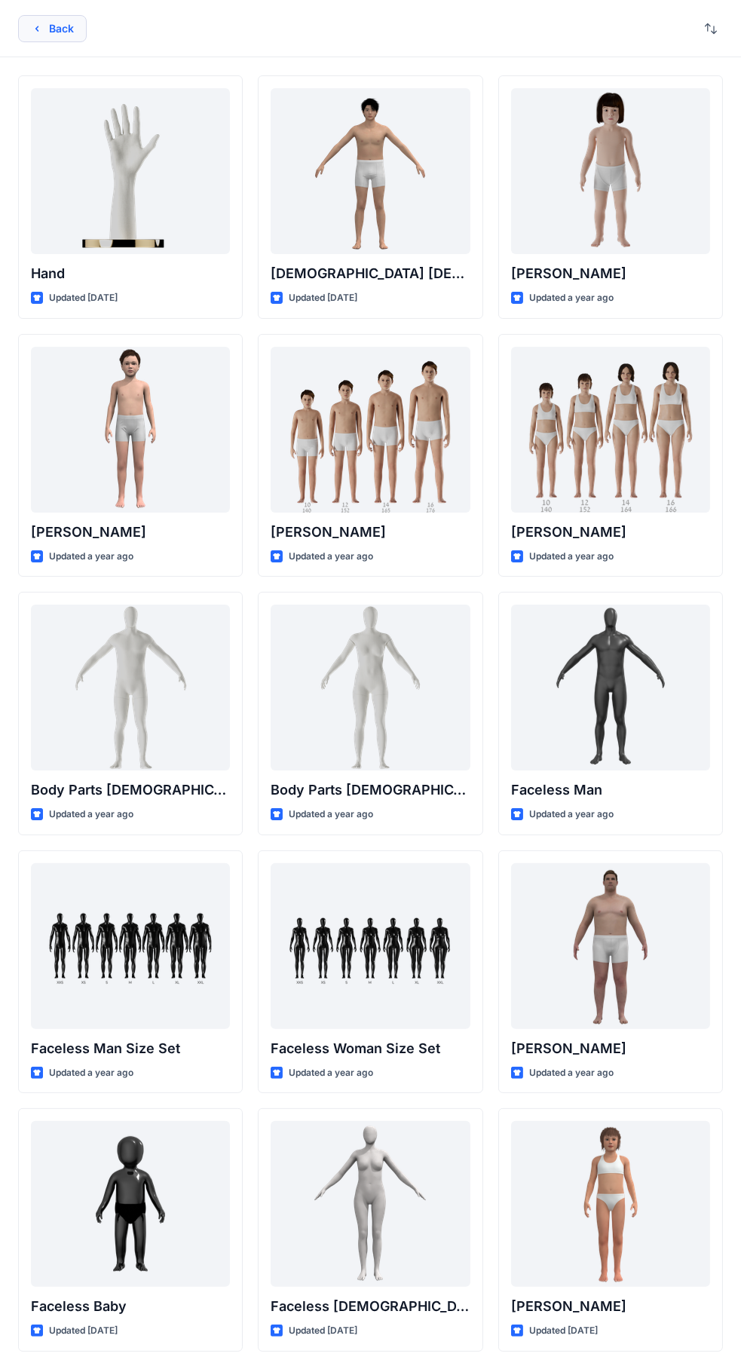
click at [50, 18] on button "Back" at bounding box center [52, 28] width 69 height 27
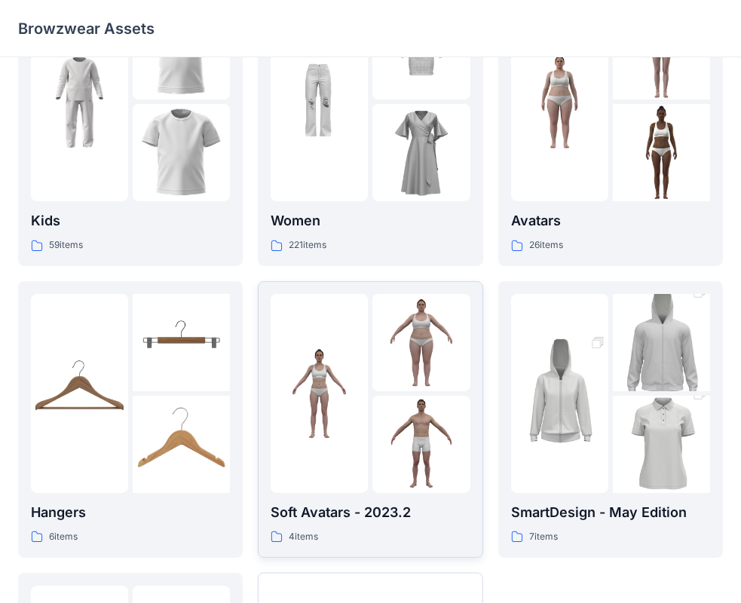
scroll to position [151, 0]
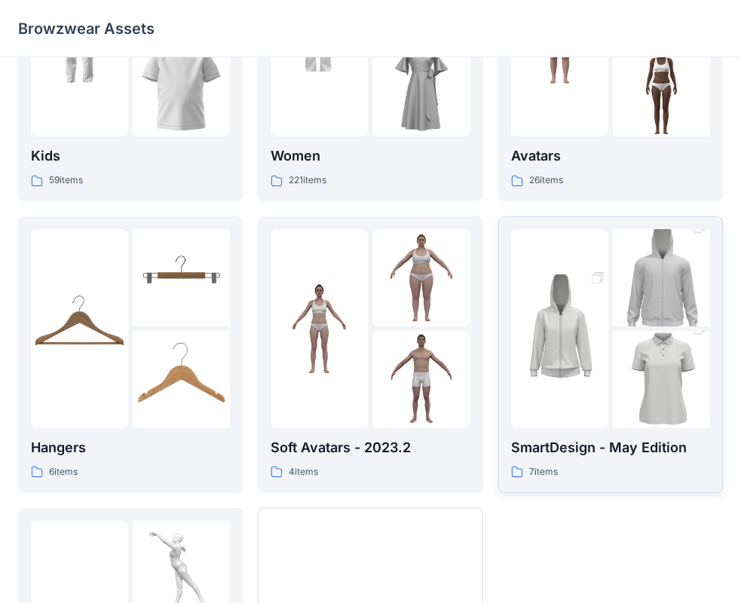
click at [564, 349] on img at bounding box center [559, 328] width 97 height 146
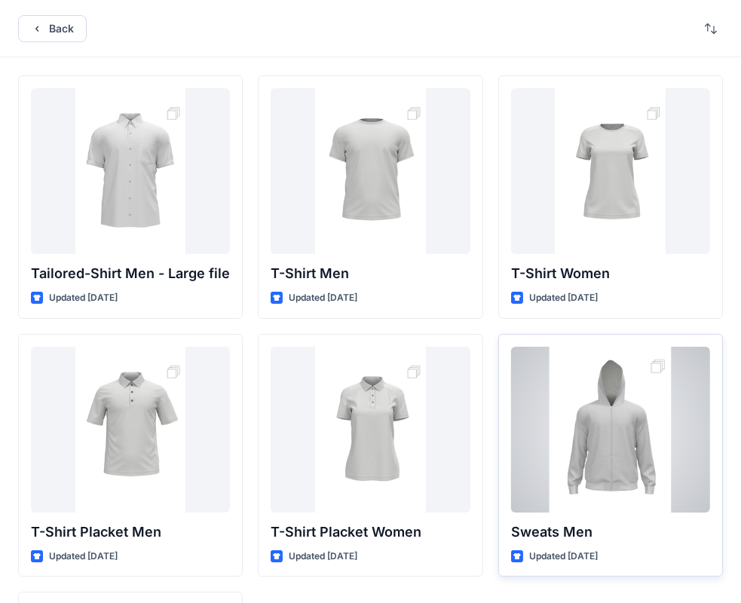
click at [582, 473] on div at bounding box center [610, 430] width 199 height 166
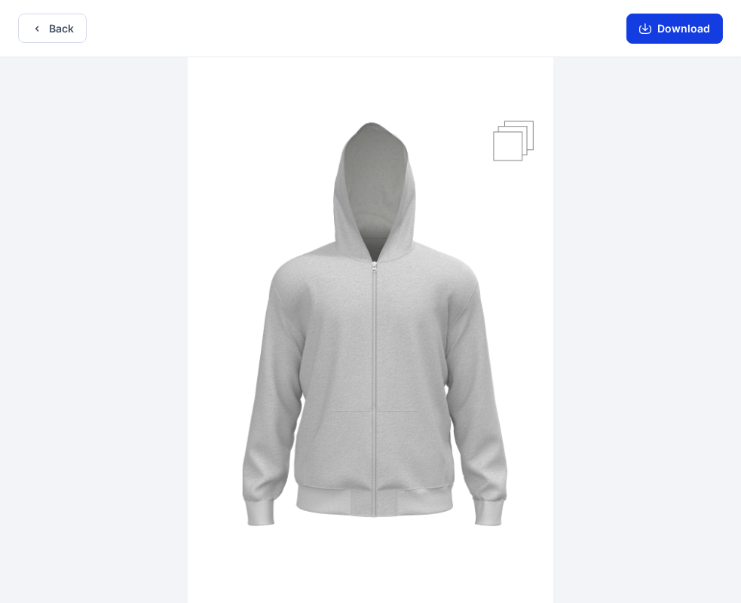
click at [641, 28] on button "Download" at bounding box center [674, 29] width 96 height 30
click at [66, 15] on button "Back" at bounding box center [52, 28] width 69 height 29
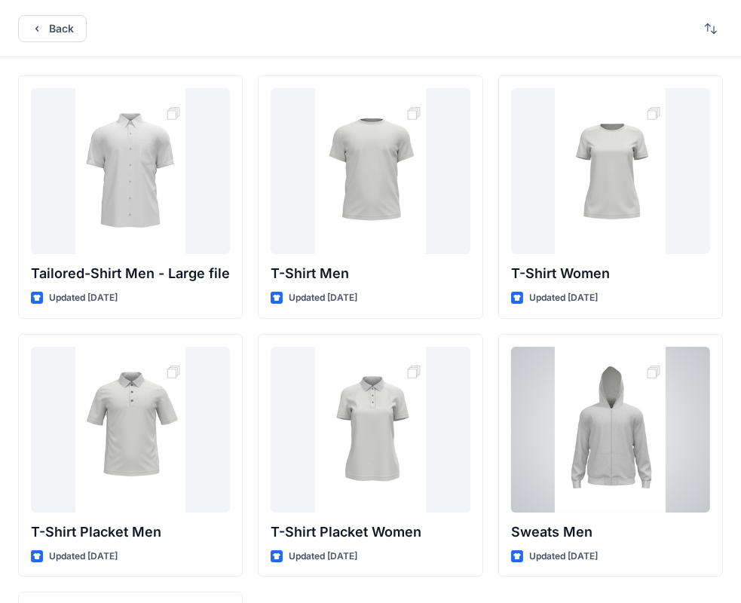
scroll to position [249, 0]
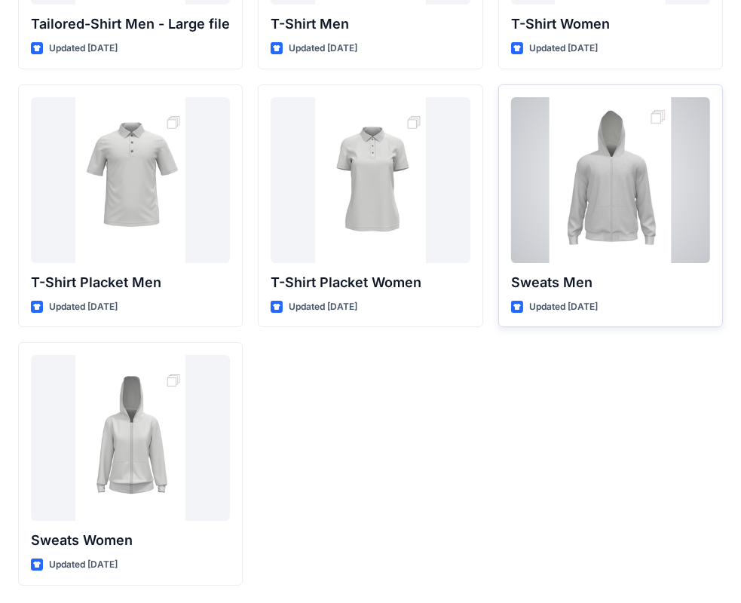
click at [621, 187] on div at bounding box center [610, 180] width 199 height 166
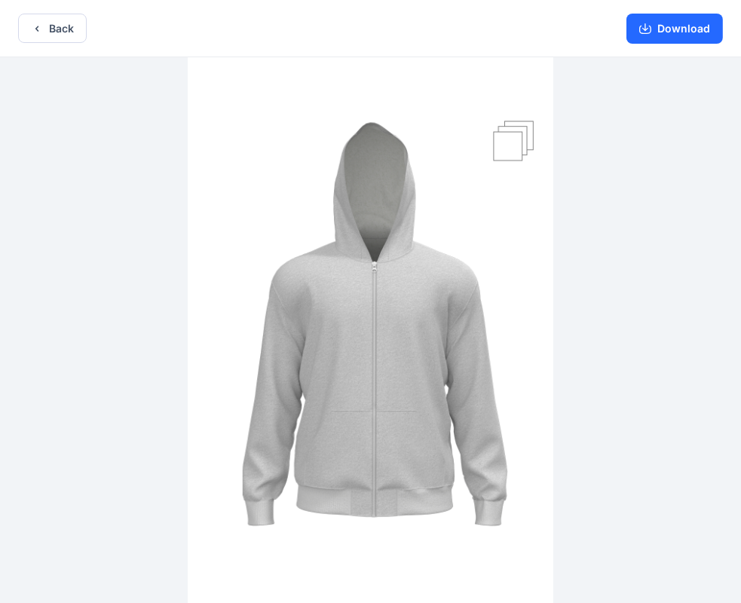
drag, startPoint x: 639, startPoint y: 180, endPoint x: 665, endPoint y: 64, distance: 119.0
click at [639, 180] on div at bounding box center [370, 331] width 741 height 549
